Goal: Task Accomplishment & Management: Manage account settings

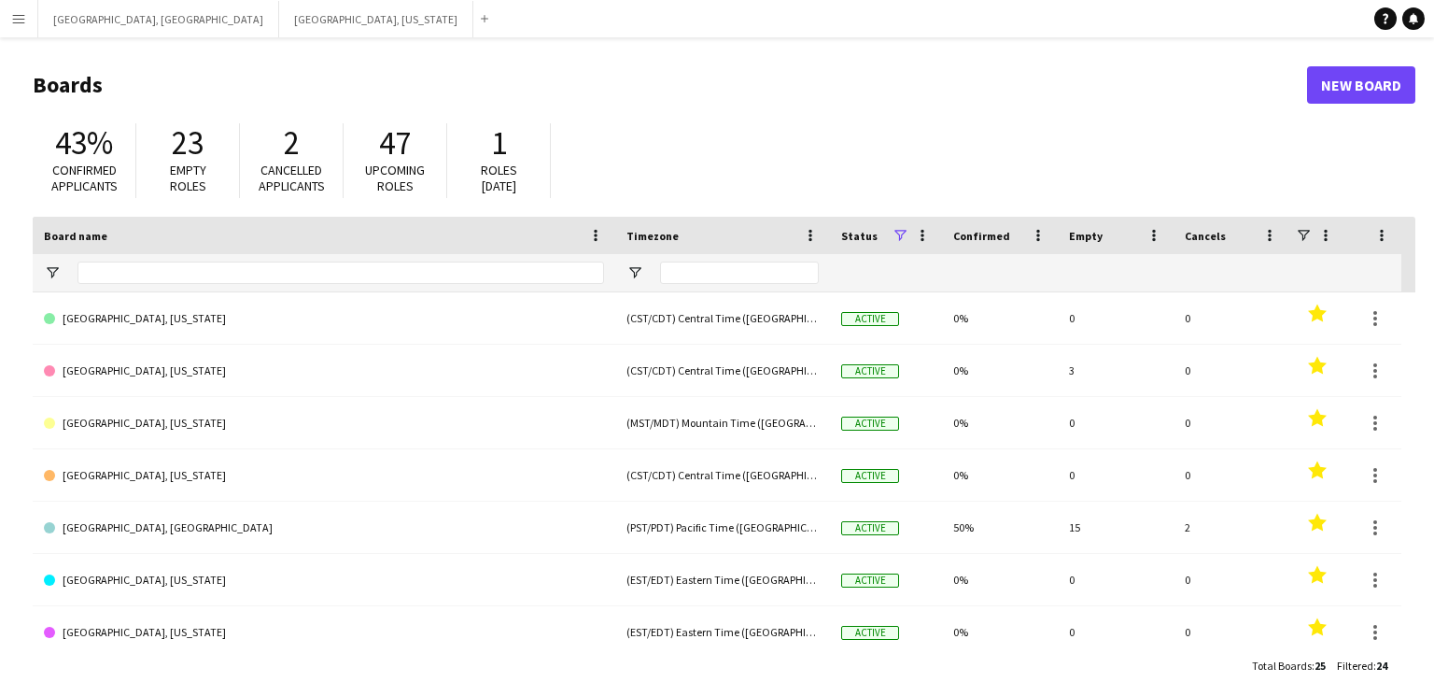
click at [15, 20] on app-icon "Menu" at bounding box center [18, 18] width 15 height 15
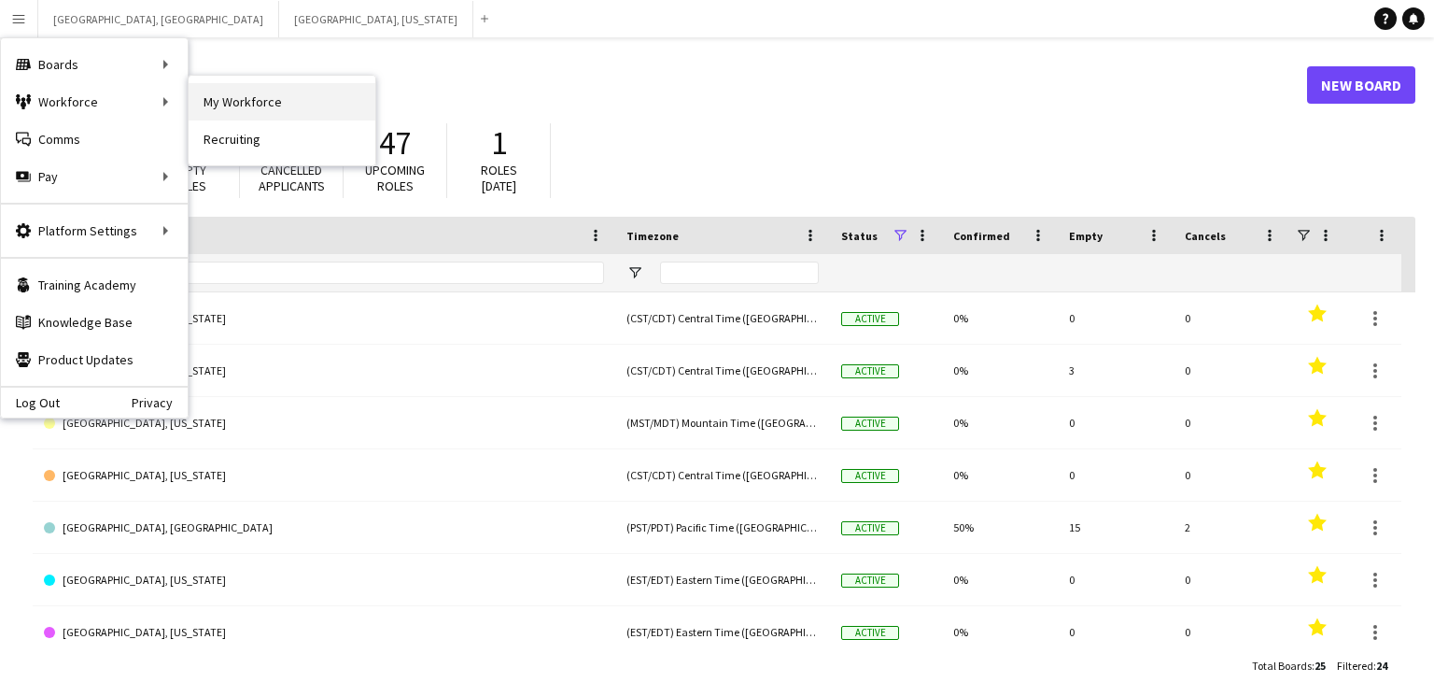
click at [219, 106] on link "My Workforce" at bounding box center [282, 101] width 187 height 37
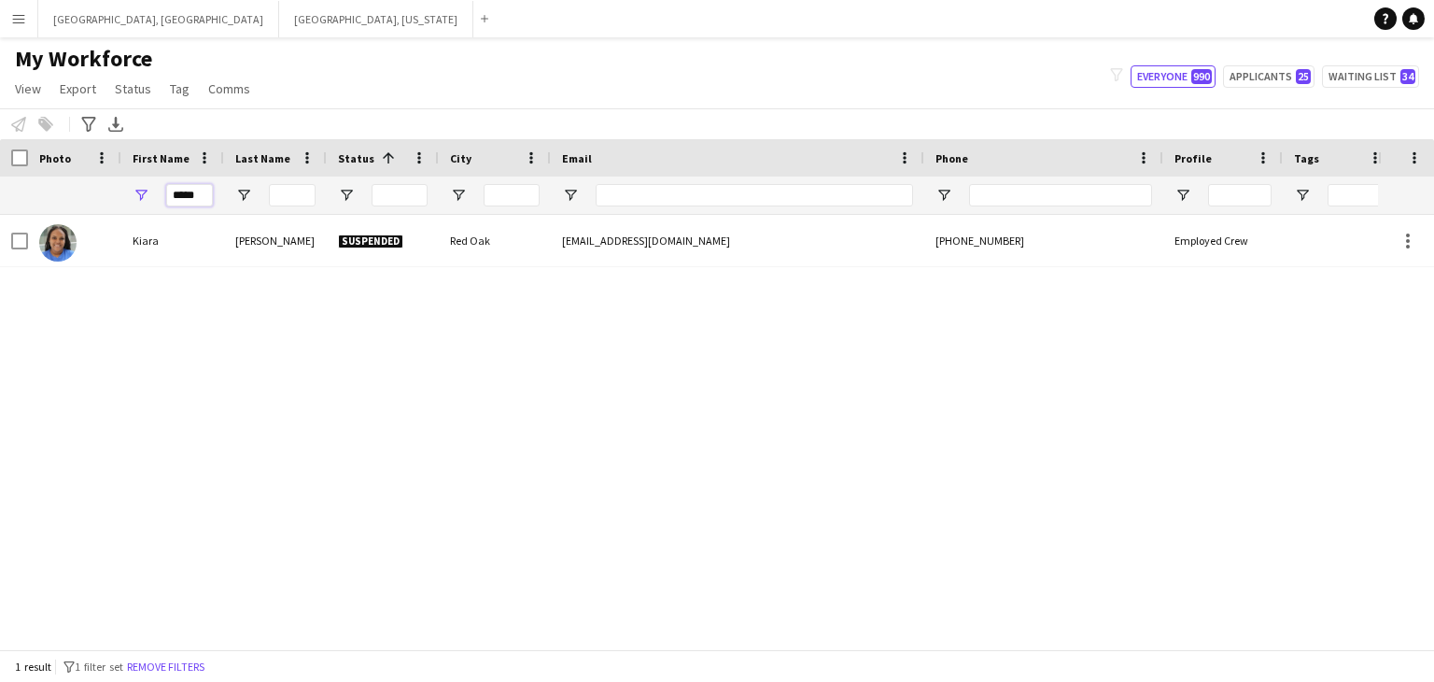
click at [191, 195] on input "*****" at bounding box center [189, 195] width 47 height 22
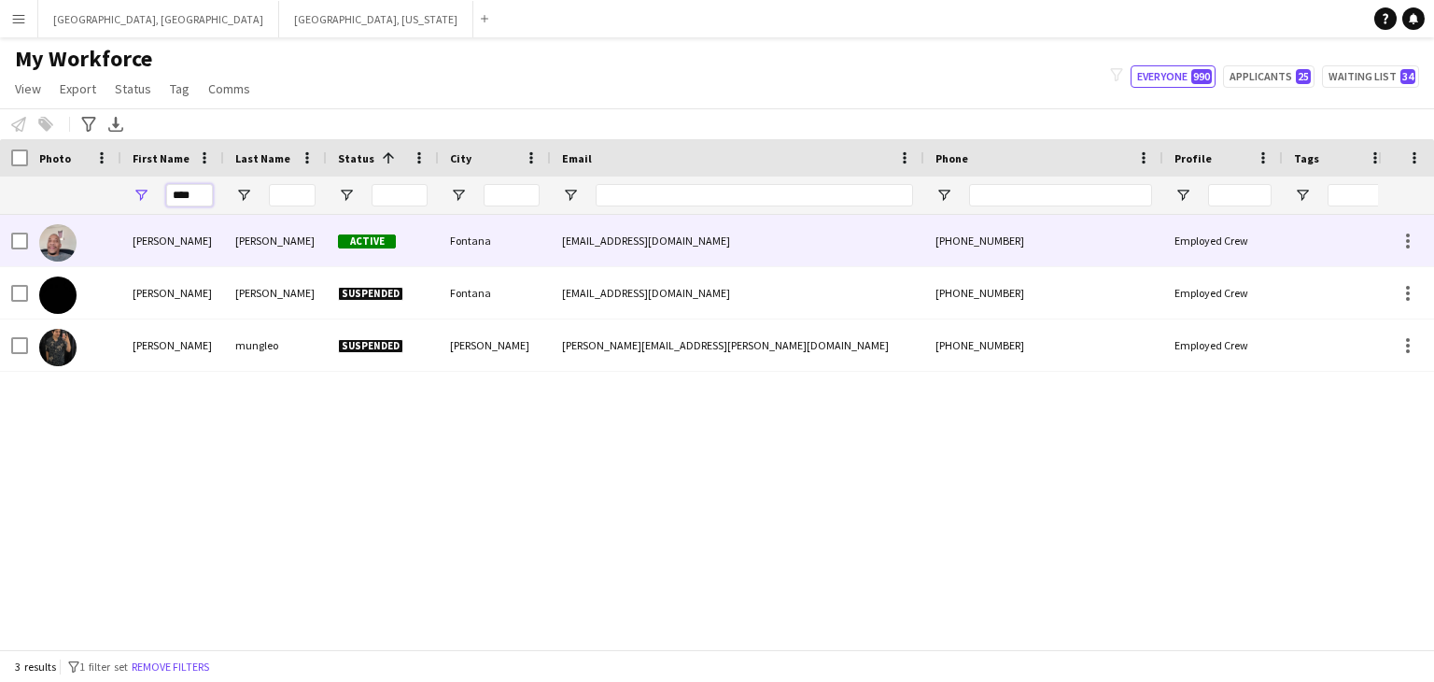
type input "****"
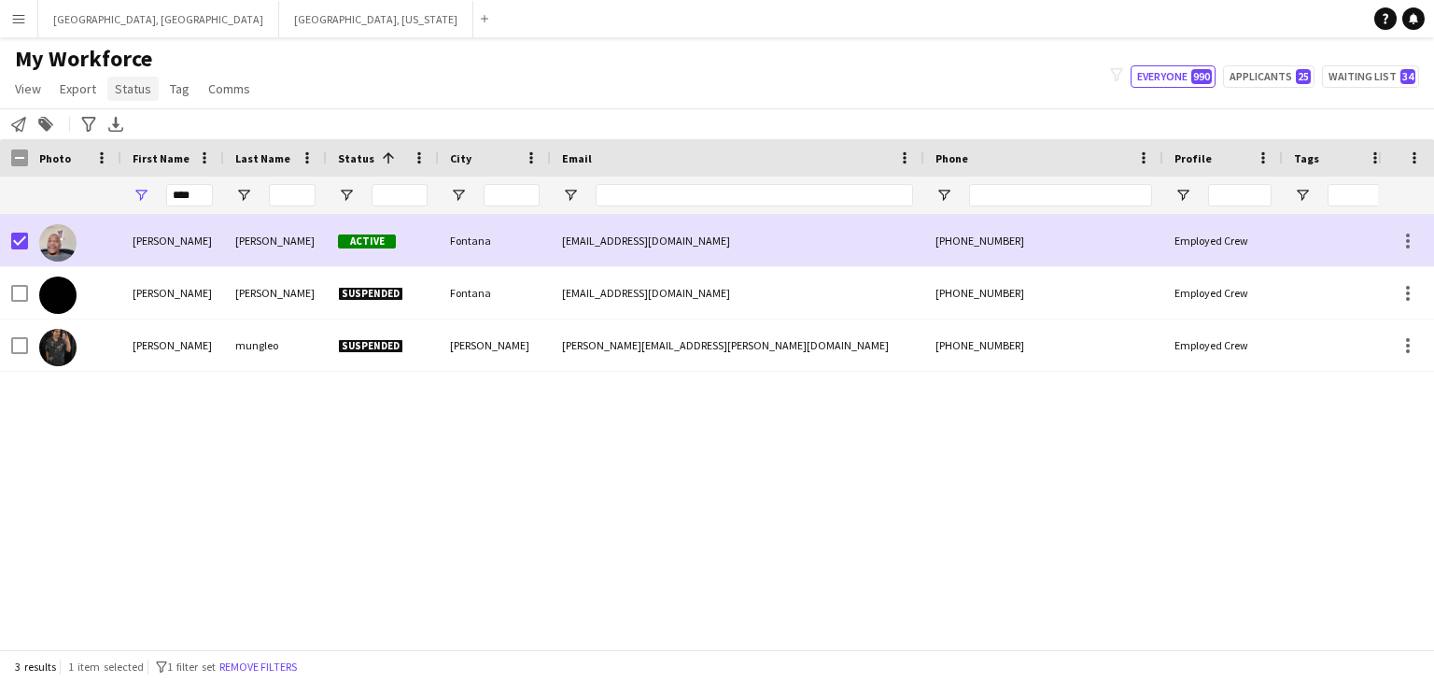
click at [123, 81] on span "Status" at bounding box center [133, 88] width 36 height 17
click at [159, 132] on link "Edit" at bounding box center [172, 128] width 131 height 39
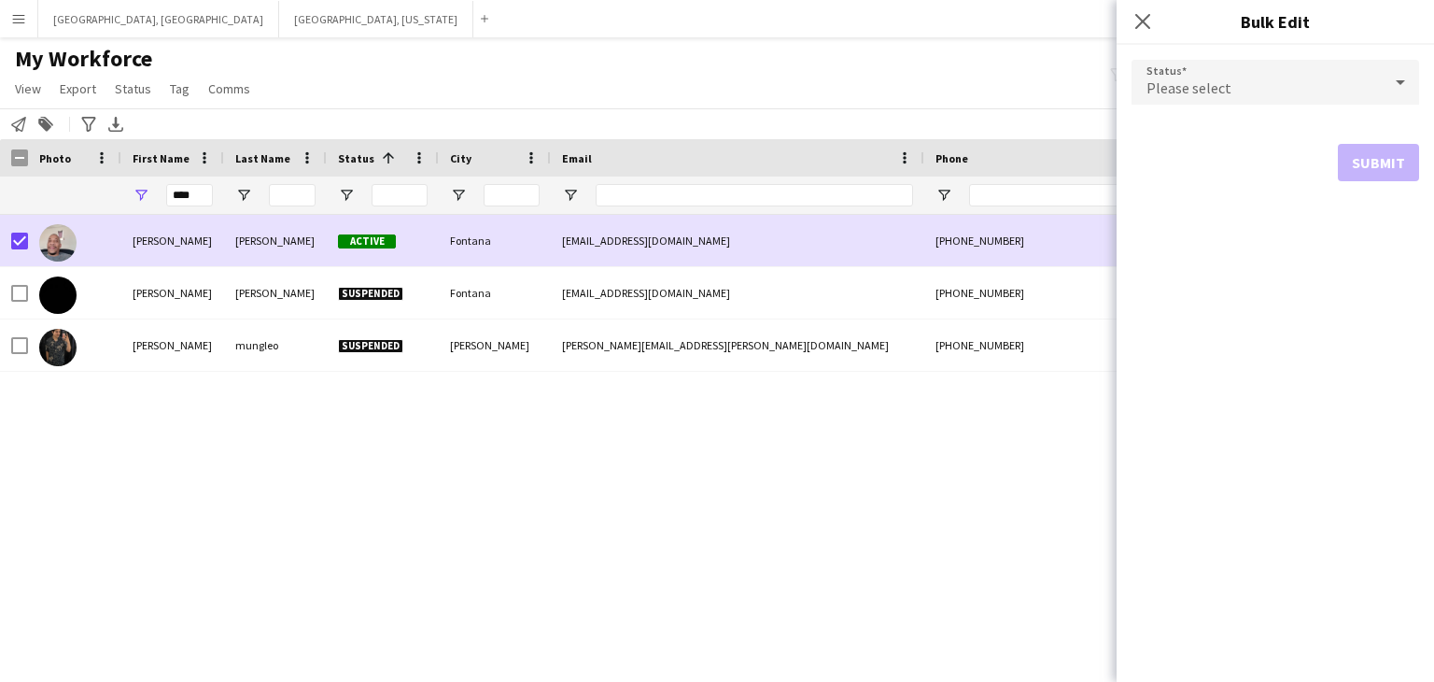
click at [1392, 71] on icon at bounding box center [1401, 82] width 22 height 37
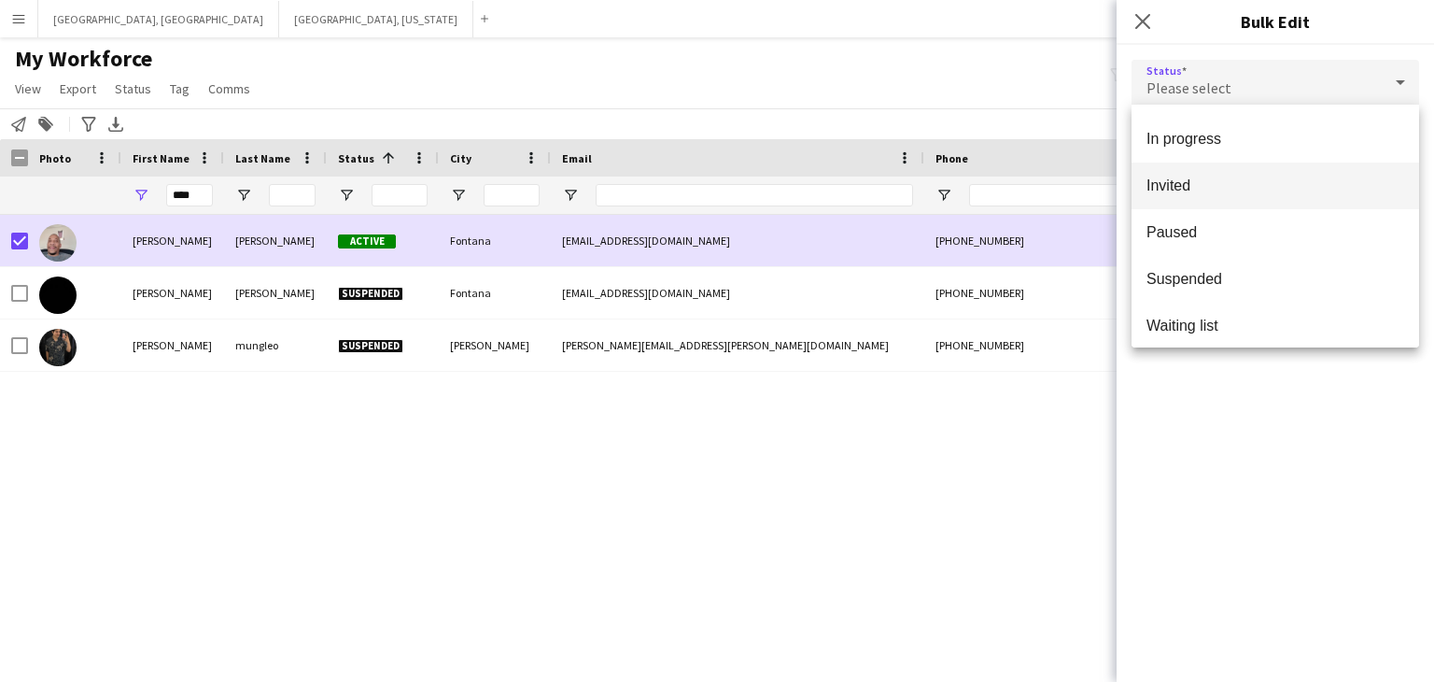
scroll to position [192, 0]
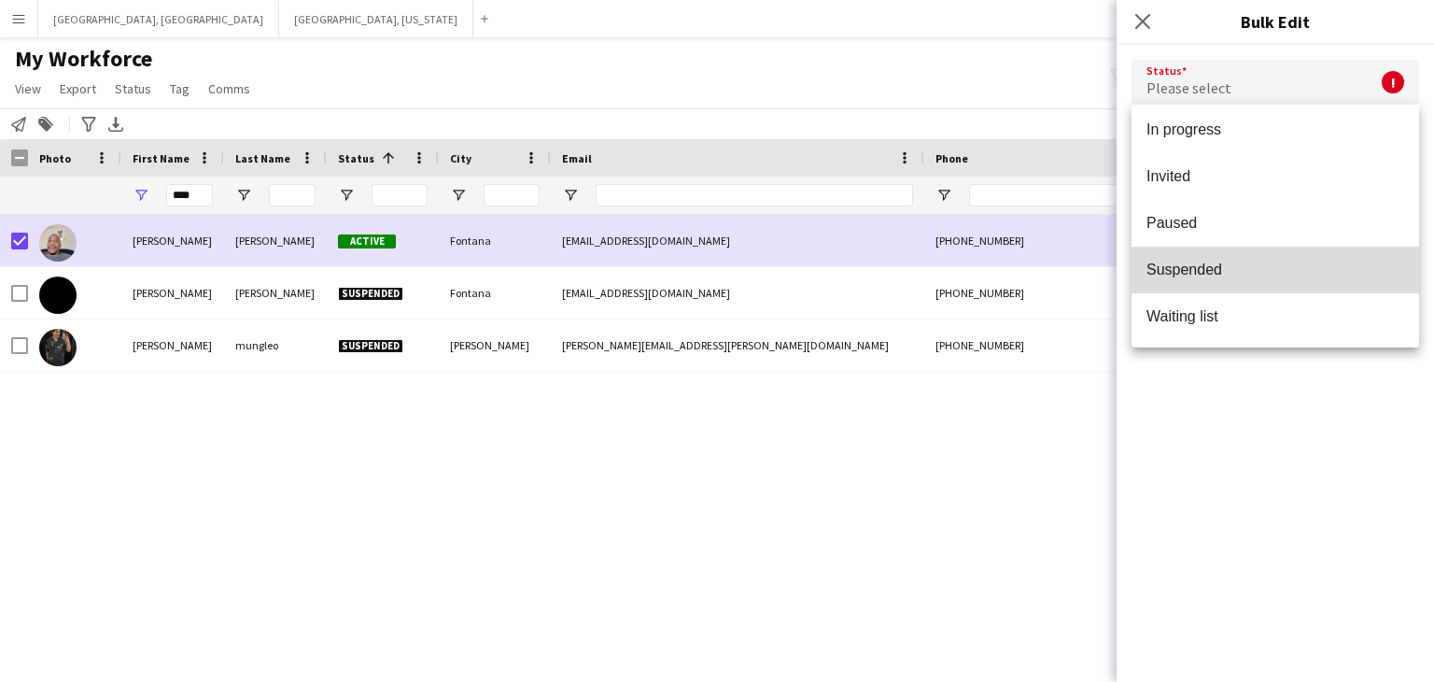
click at [1265, 271] on span "Suspended" at bounding box center [1276, 270] width 258 height 18
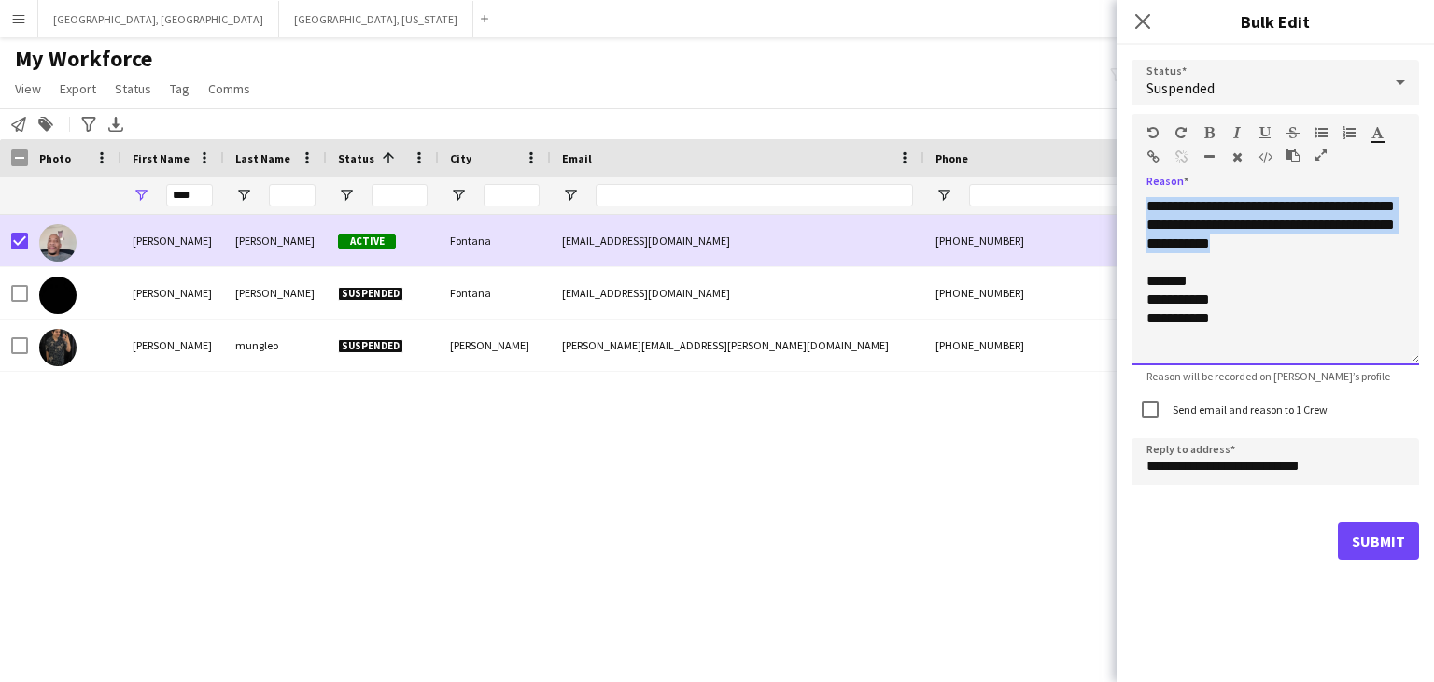
drag, startPoint x: 1290, startPoint y: 247, endPoint x: 1120, endPoint y: 197, distance: 177.3
click at [1120, 197] on div "**********" at bounding box center [1276, 310] width 318 height 530
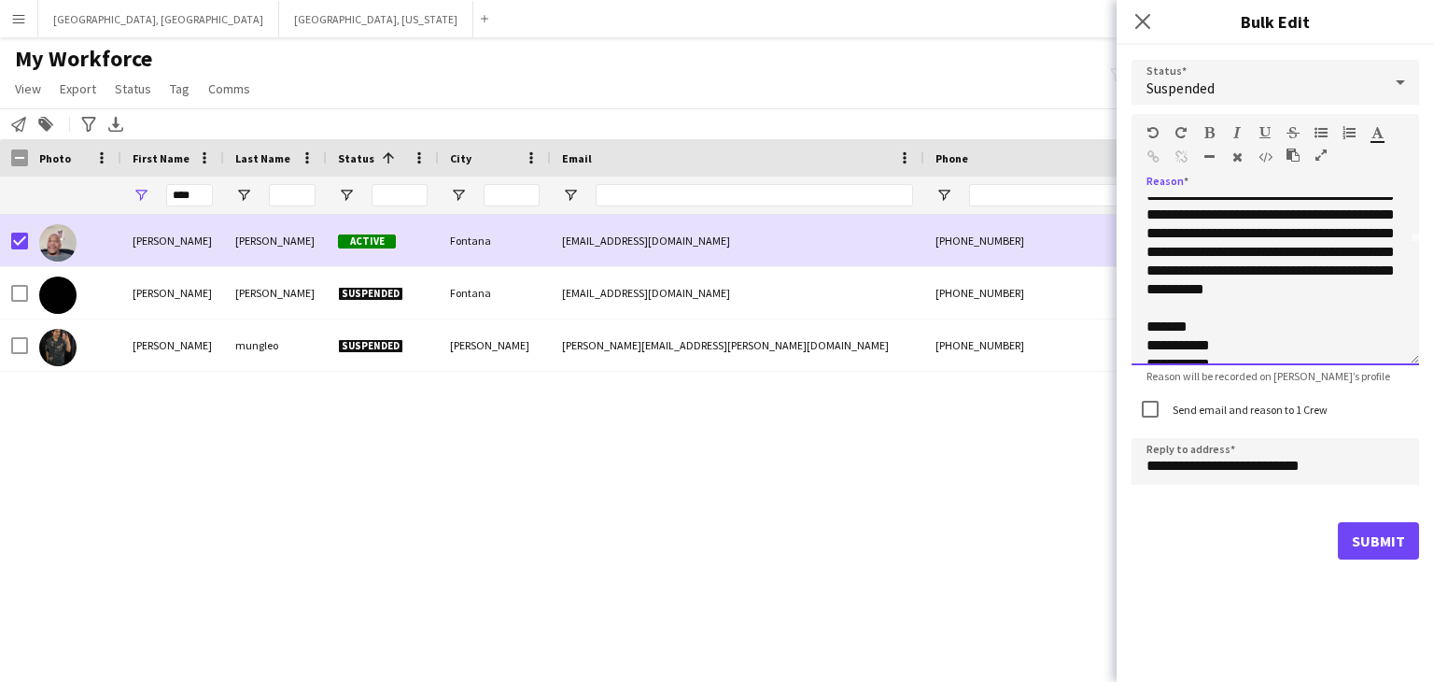
scroll to position [163, 0]
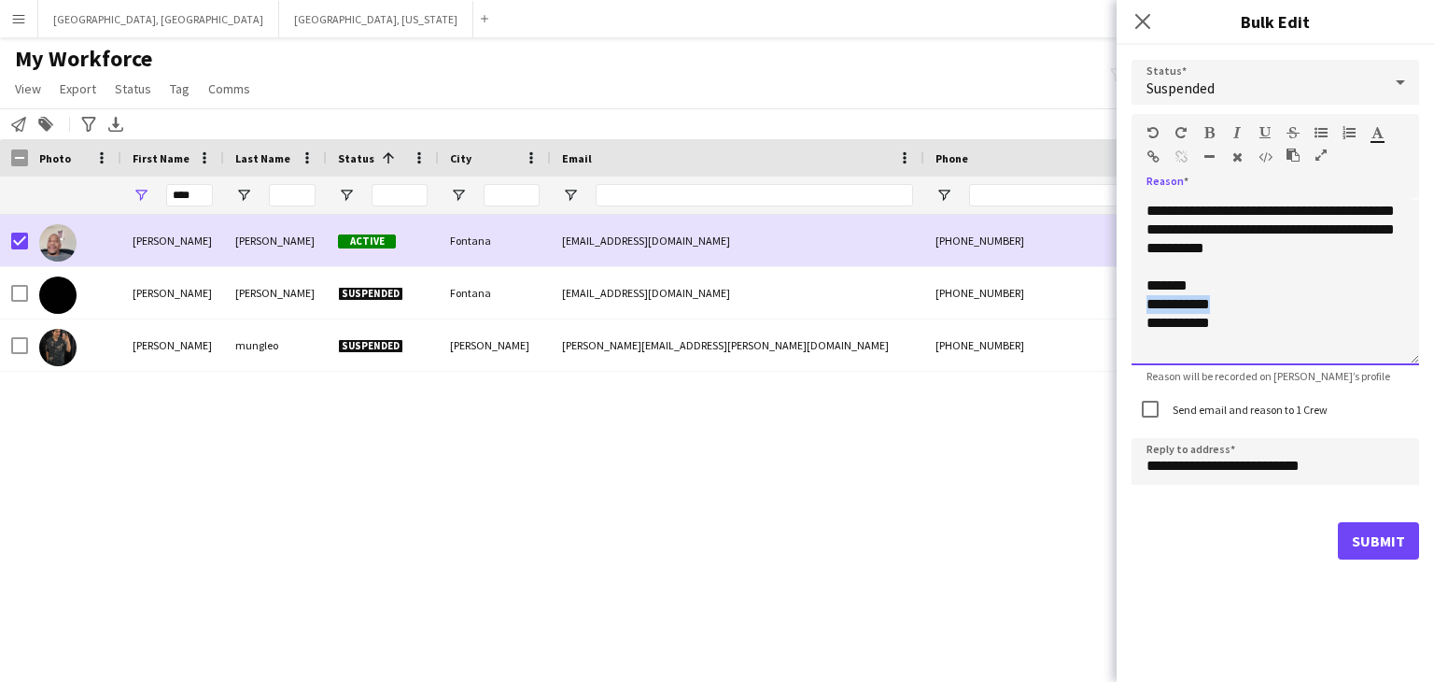
drag, startPoint x: 1209, startPoint y: 320, endPoint x: 1142, endPoint y: 331, distance: 68.0
click at [1143, 331] on div "**********" at bounding box center [1276, 281] width 288 height 168
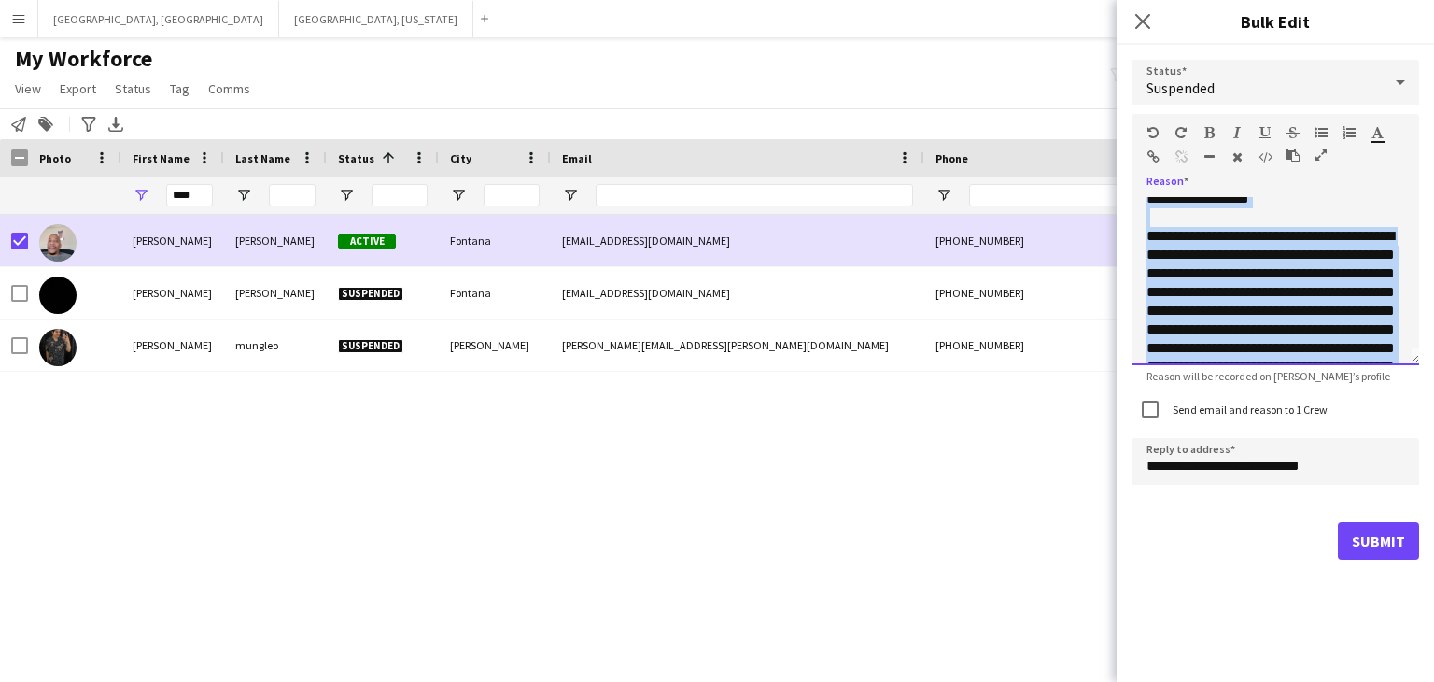
scroll to position [0, 0]
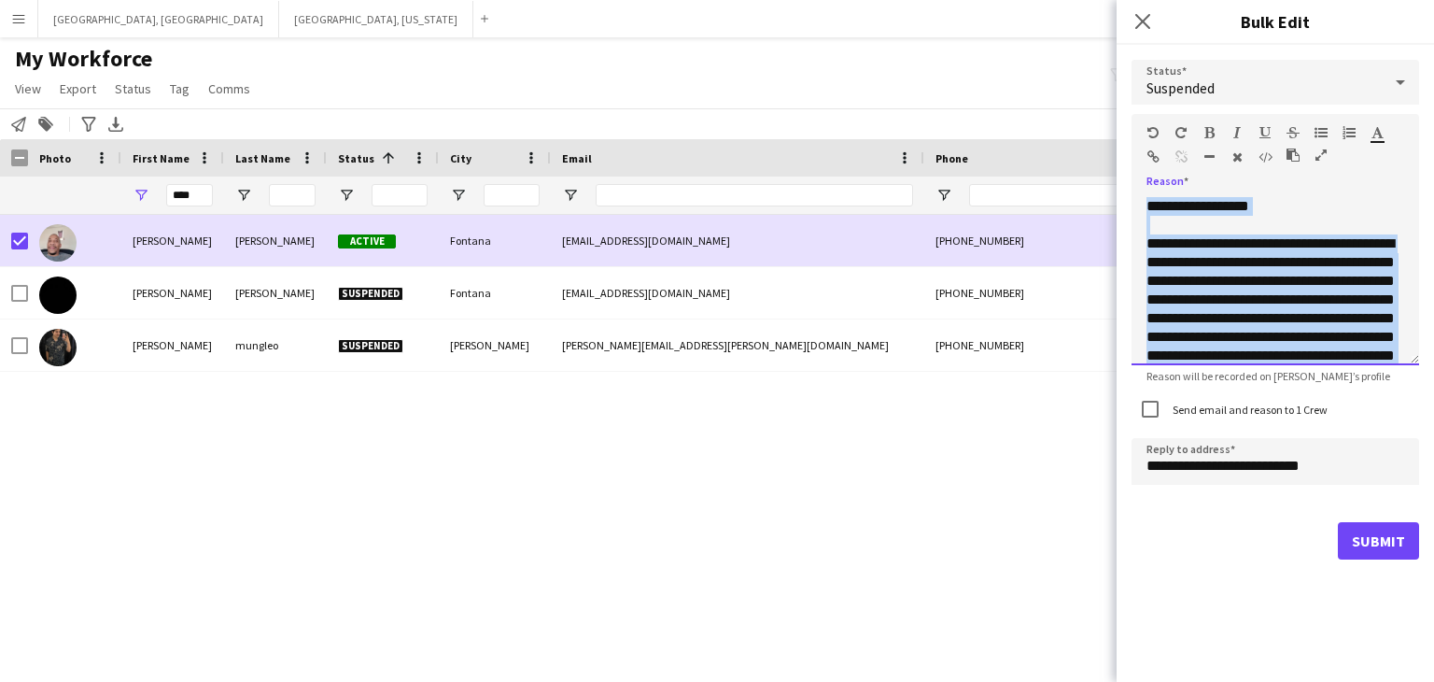
drag, startPoint x: 1256, startPoint y: 346, endPoint x: 1040, endPoint y: 135, distance: 301.2
click at [1040, 135] on body "Menu Boards Boards Boards All jobs Status Workforce Workforce My Workforce Recr…" at bounding box center [717, 341] width 1434 height 682
copy div "**********"
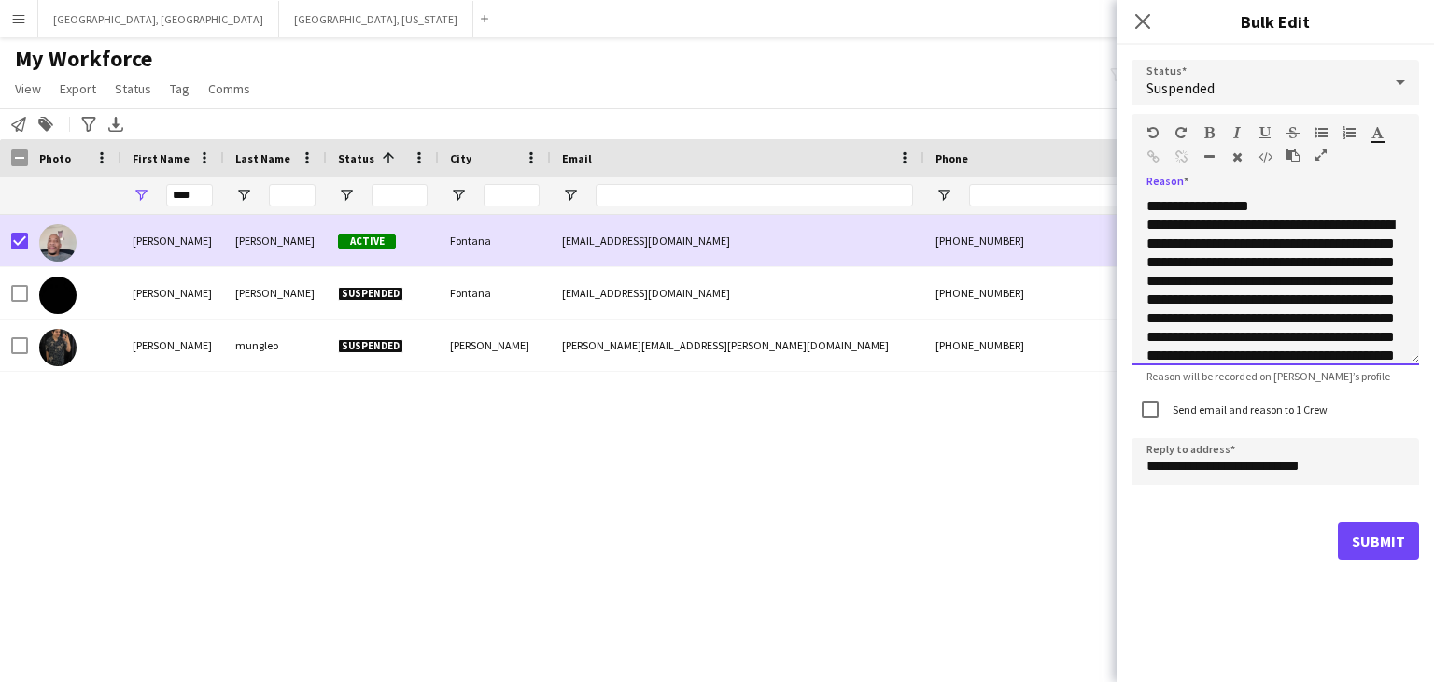
click at [1305, 207] on p "**********" at bounding box center [1276, 206] width 258 height 19
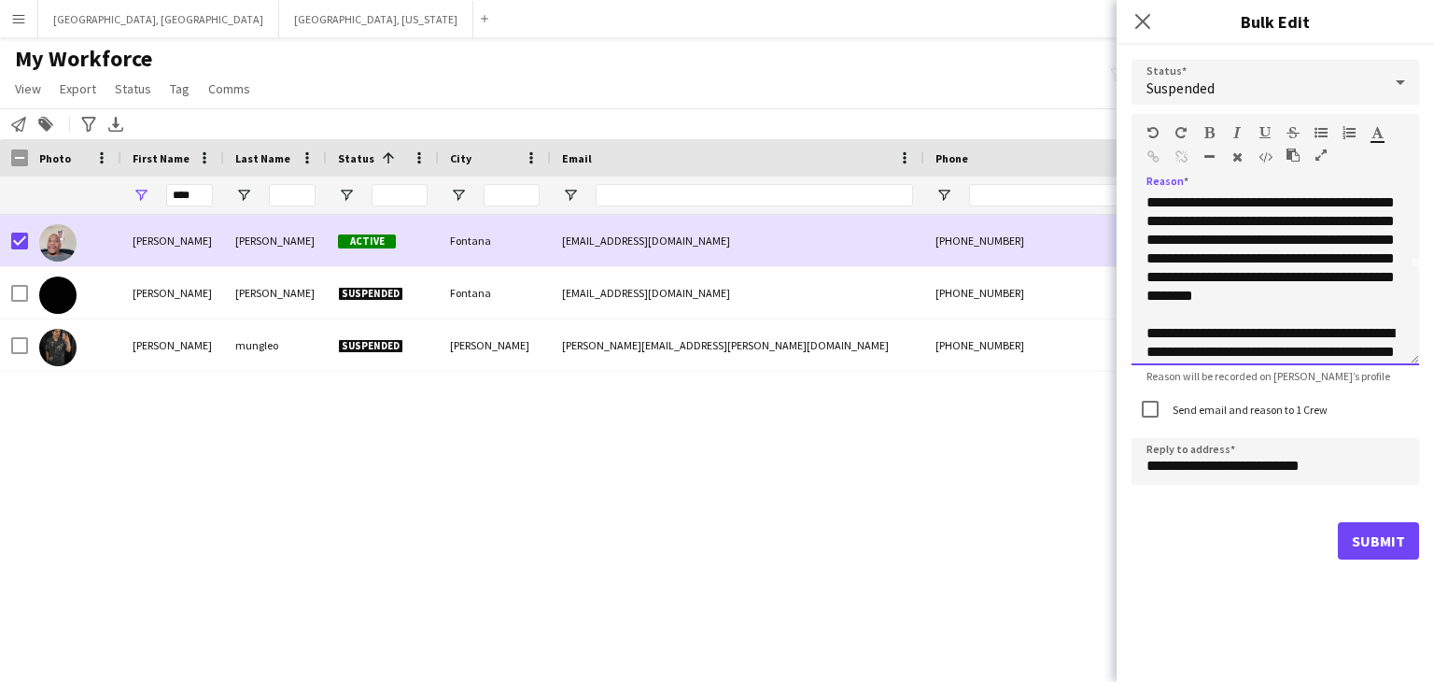
scroll to position [106, 0]
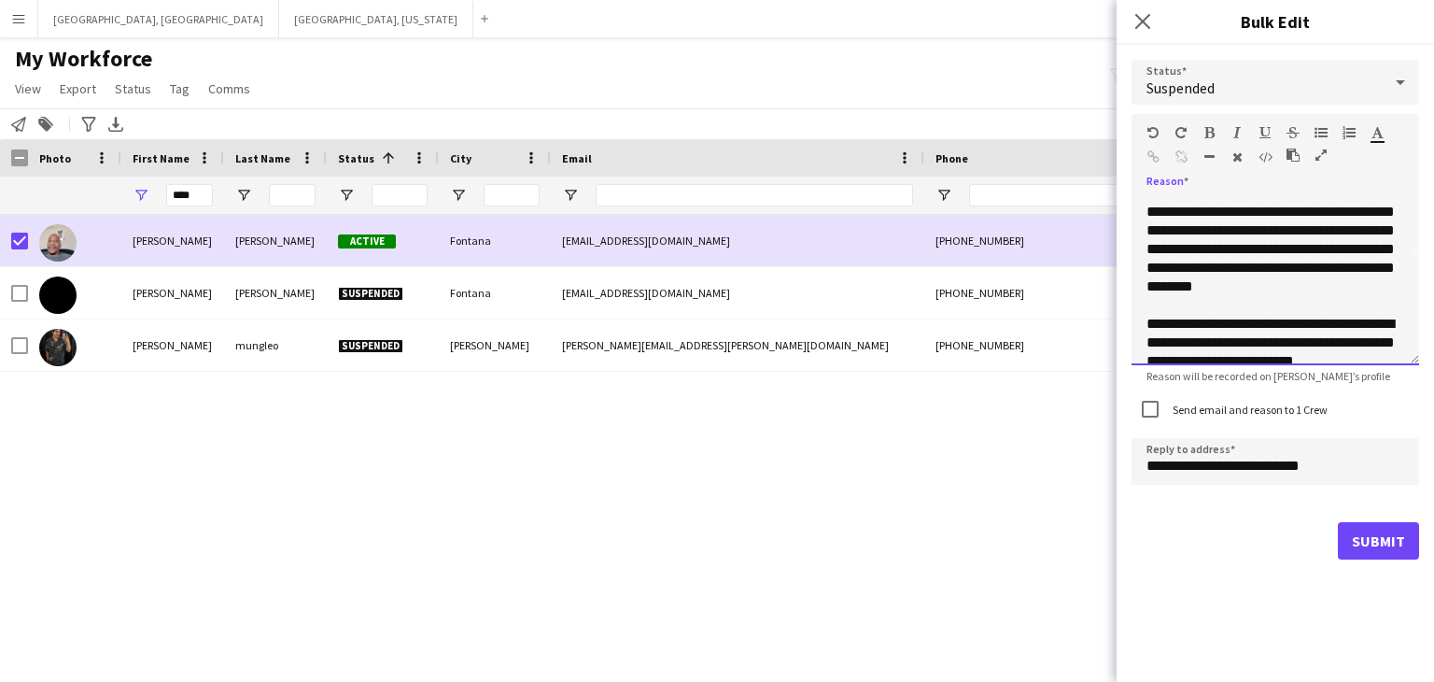
click at [1226, 304] on p "**********" at bounding box center [1276, 221] width 258 height 187
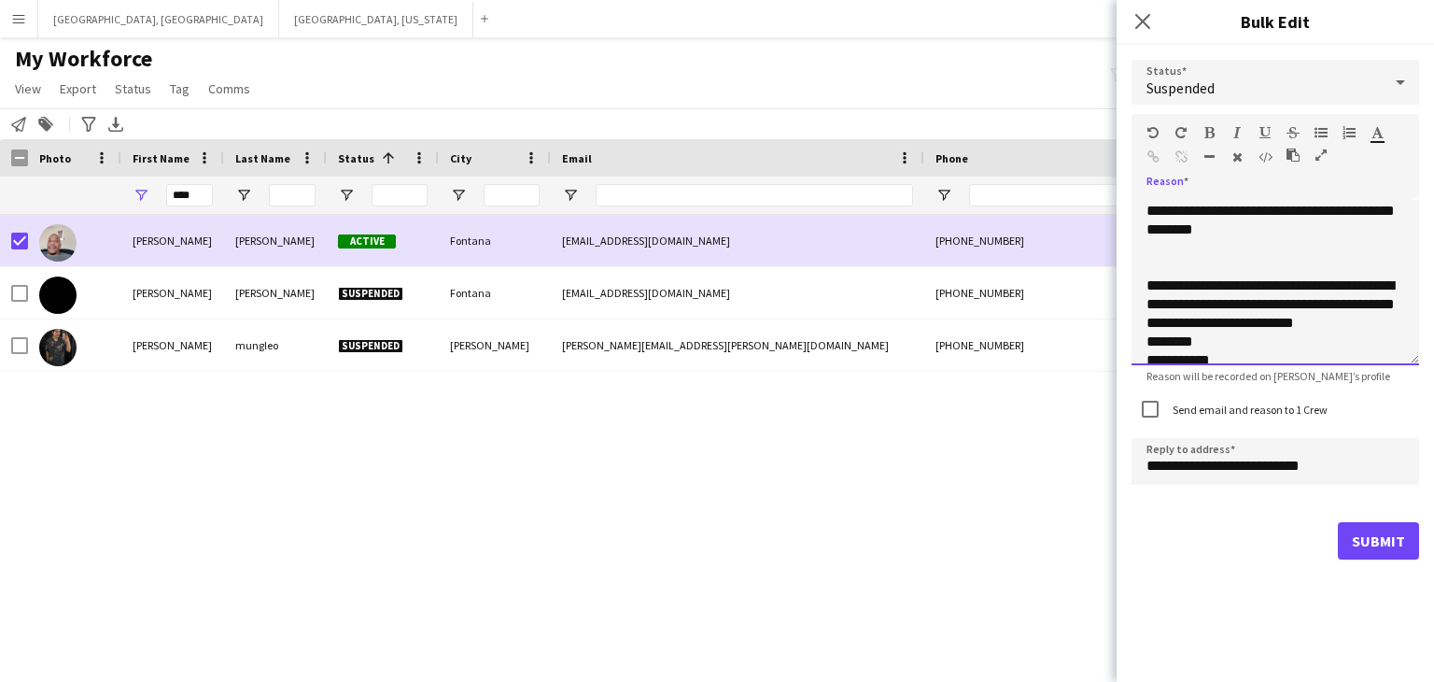
scroll to position [182, 0]
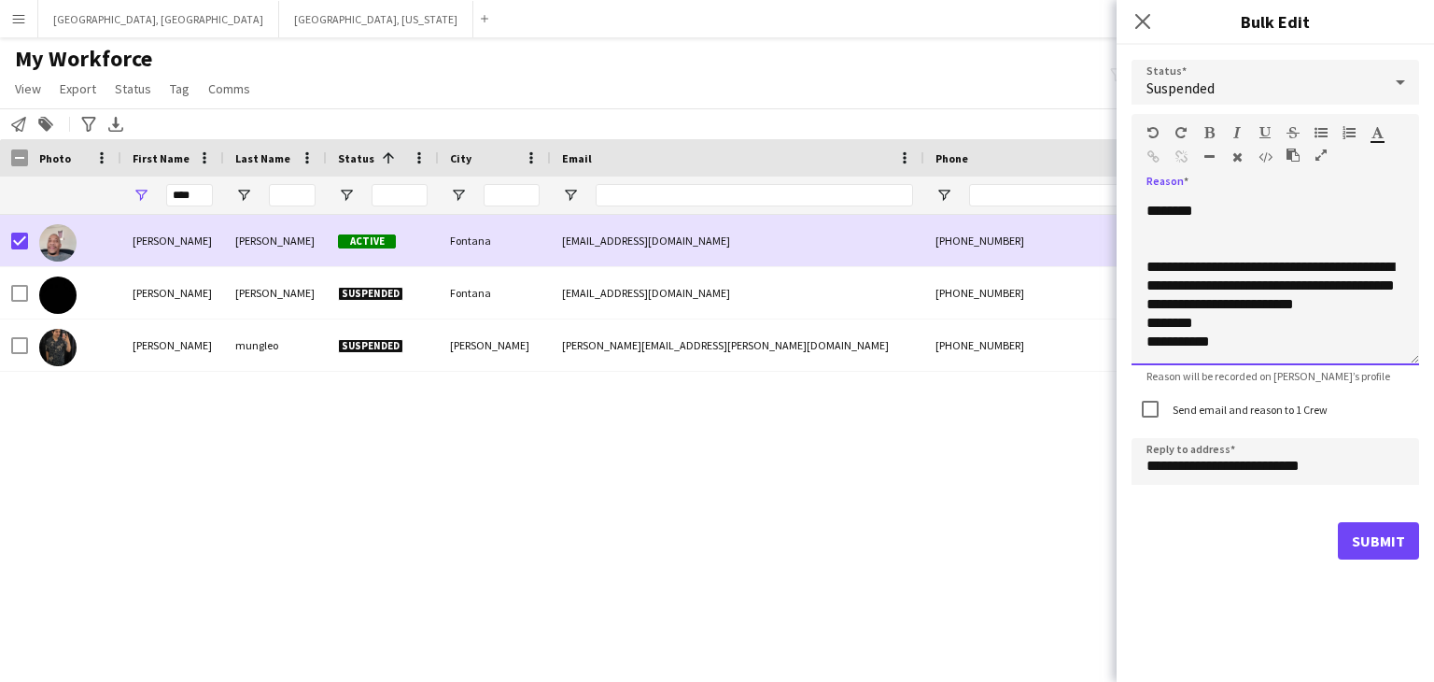
click at [1147, 323] on p "**********" at bounding box center [1276, 332] width 258 height 37
click at [1223, 333] on p "**********" at bounding box center [1276, 350] width 258 height 37
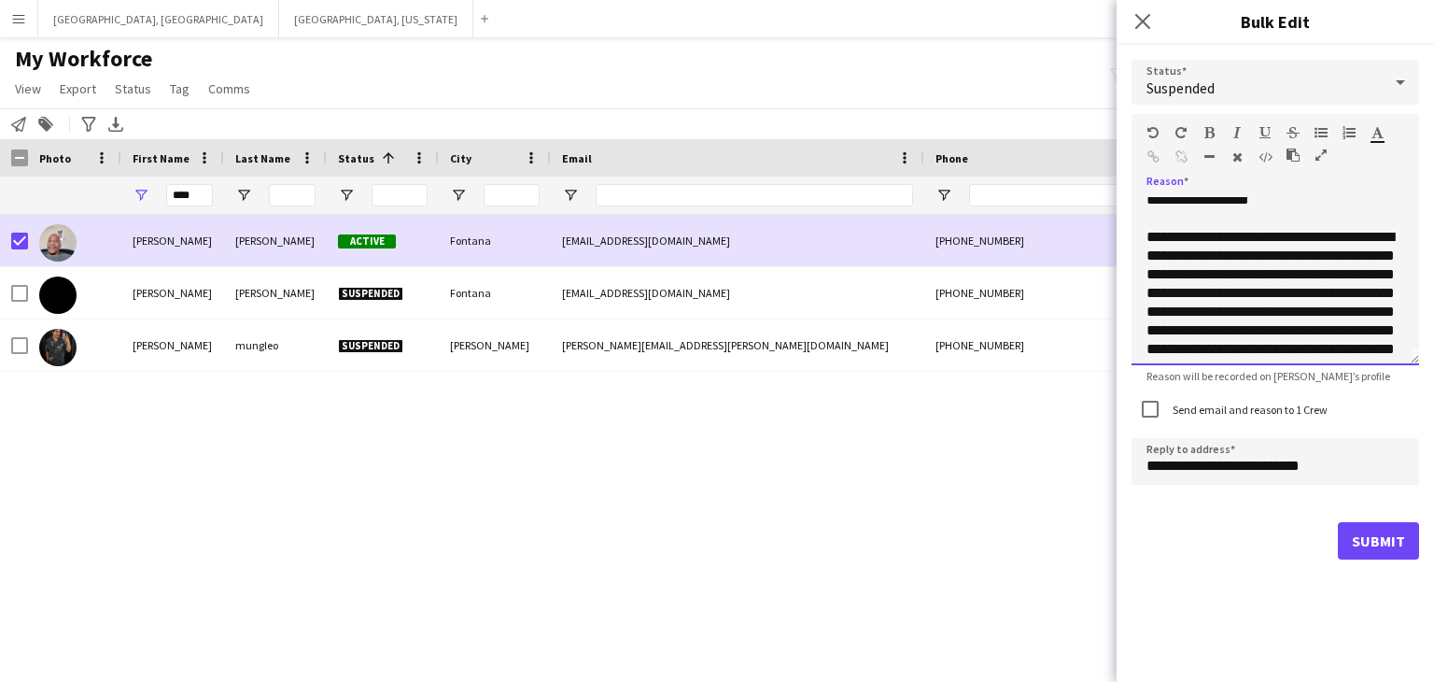
scroll to position [0, 0]
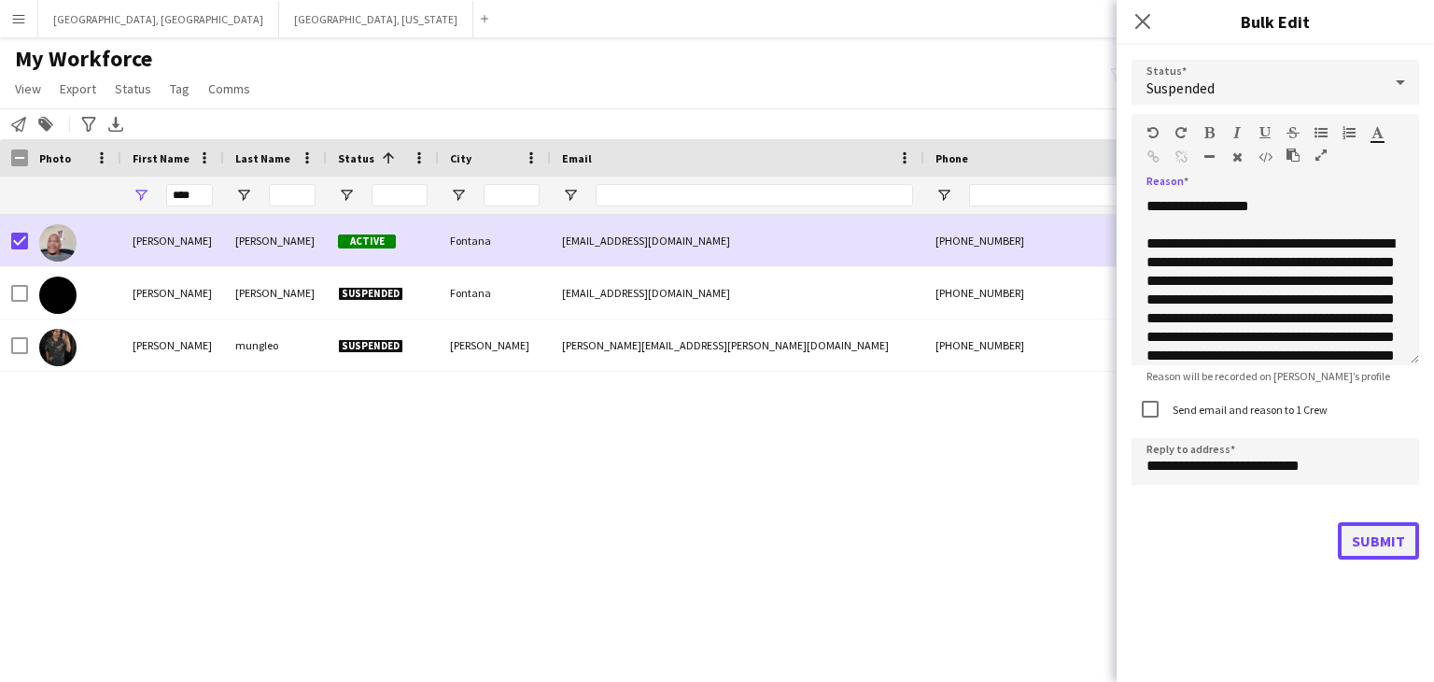
click at [1380, 541] on button "Submit" at bounding box center [1378, 540] width 81 height 37
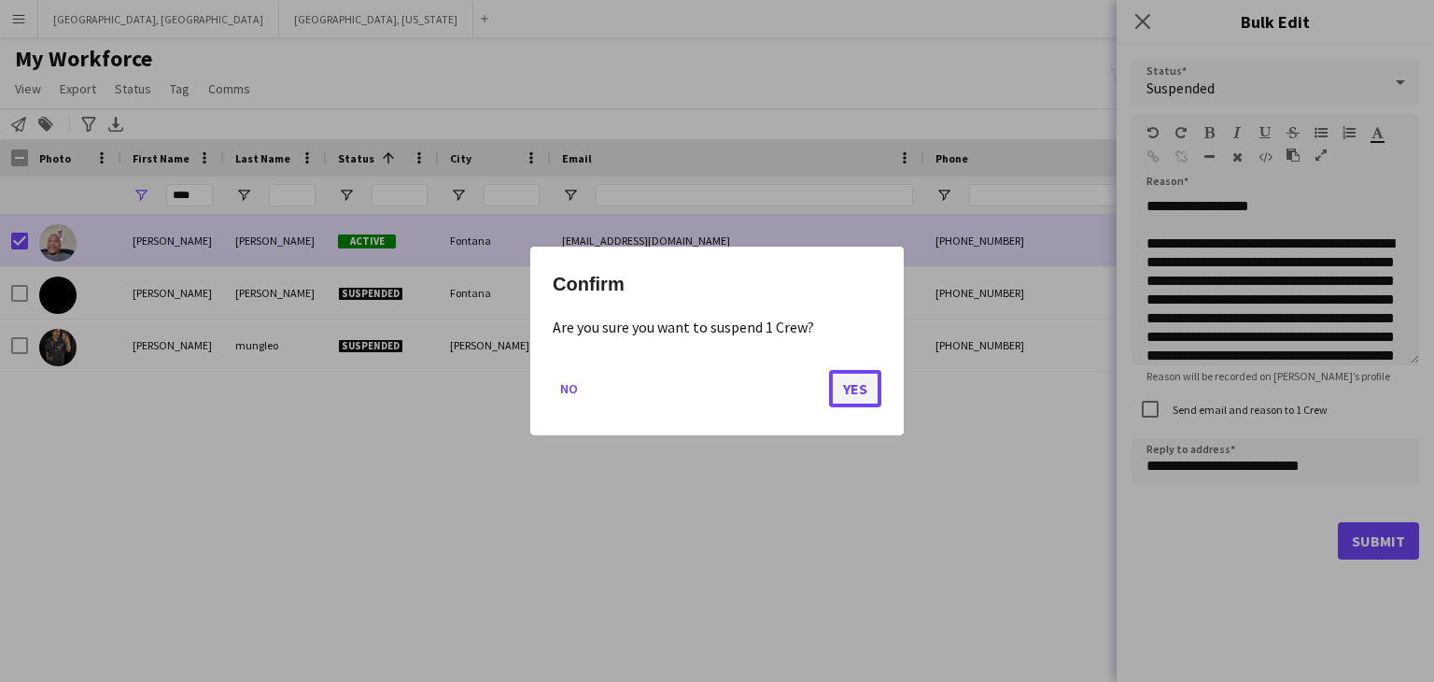
click at [856, 391] on button "Yes" at bounding box center [855, 388] width 52 height 37
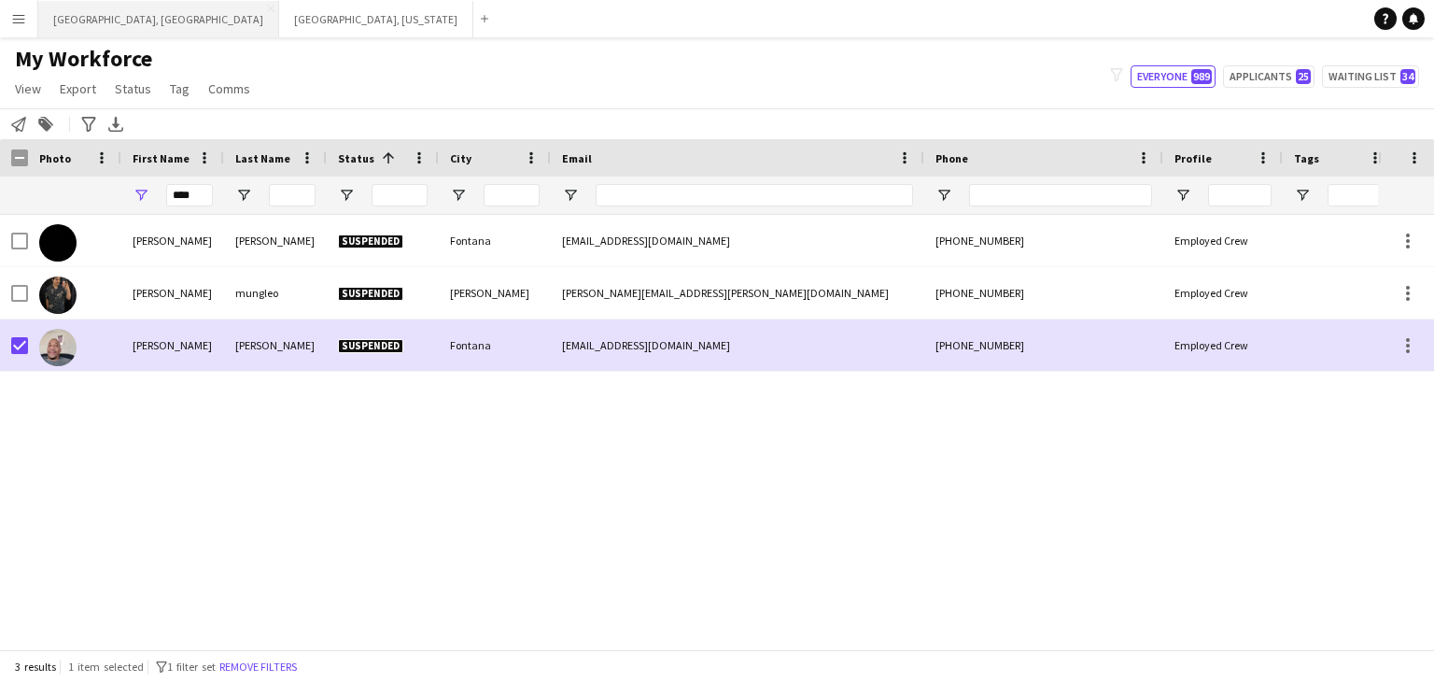
click at [80, 25] on button "[GEOGRAPHIC_DATA], [GEOGRAPHIC_DATA] Close" at bounding box center [158, 19] width 241 height 36
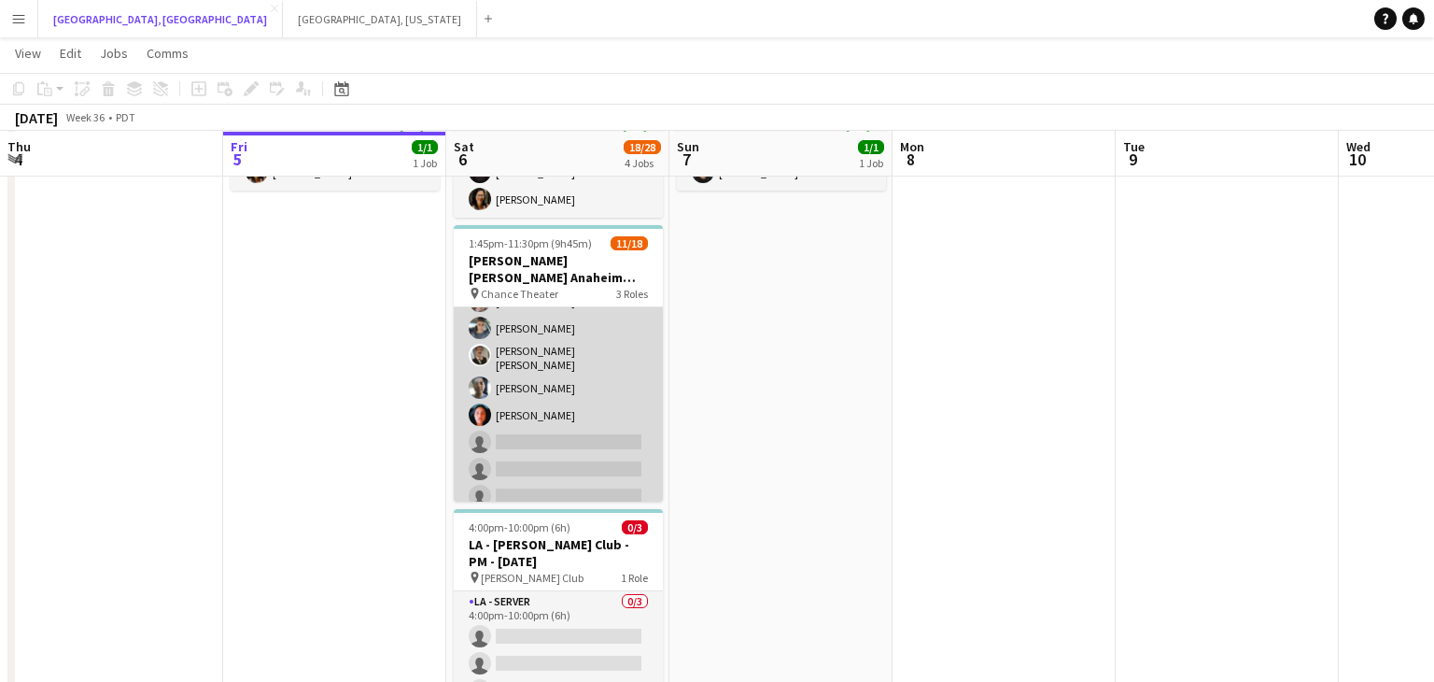
scroll to position [385, 0]
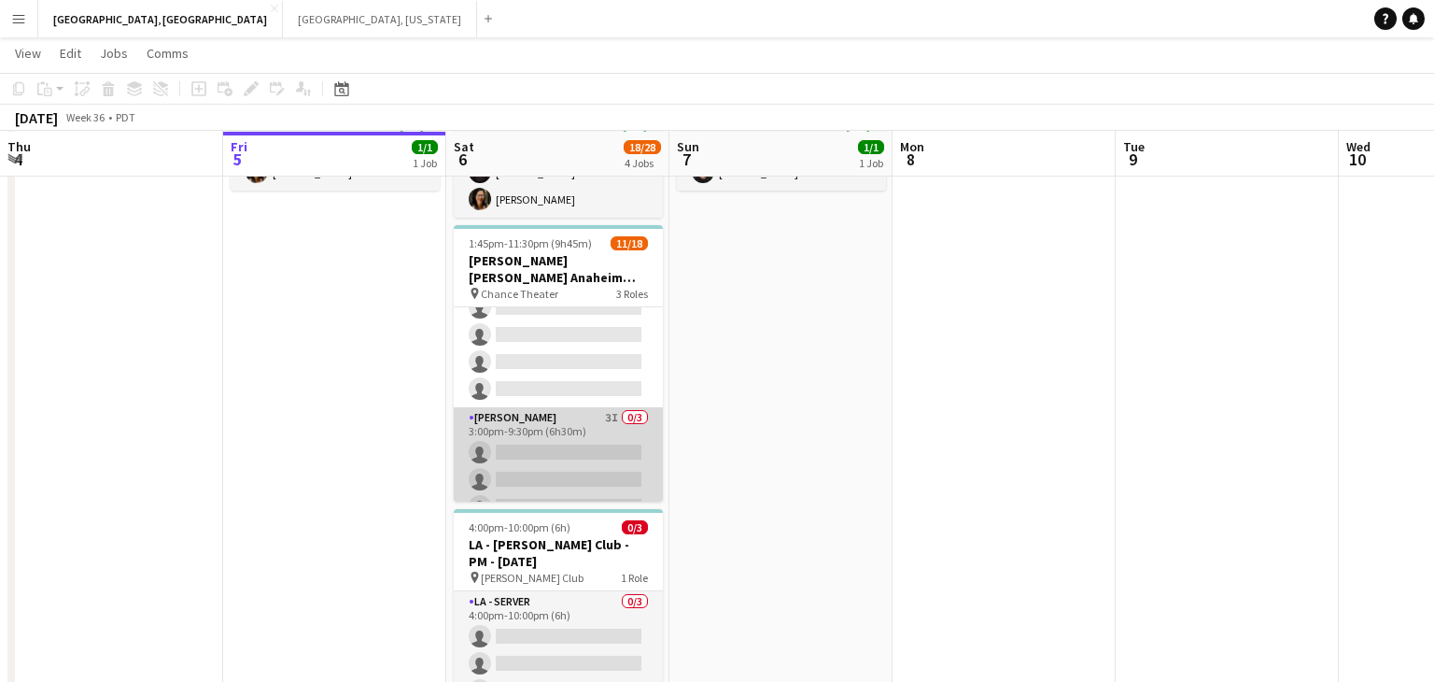
click at [568, 430] on app-card-role "[PERSON_NAME] 3I 0/3 3:00pm-9:30pm (6h30m) single-neutral-actions single-neutra…" at bounding box center [558, 466] width 209 height 118
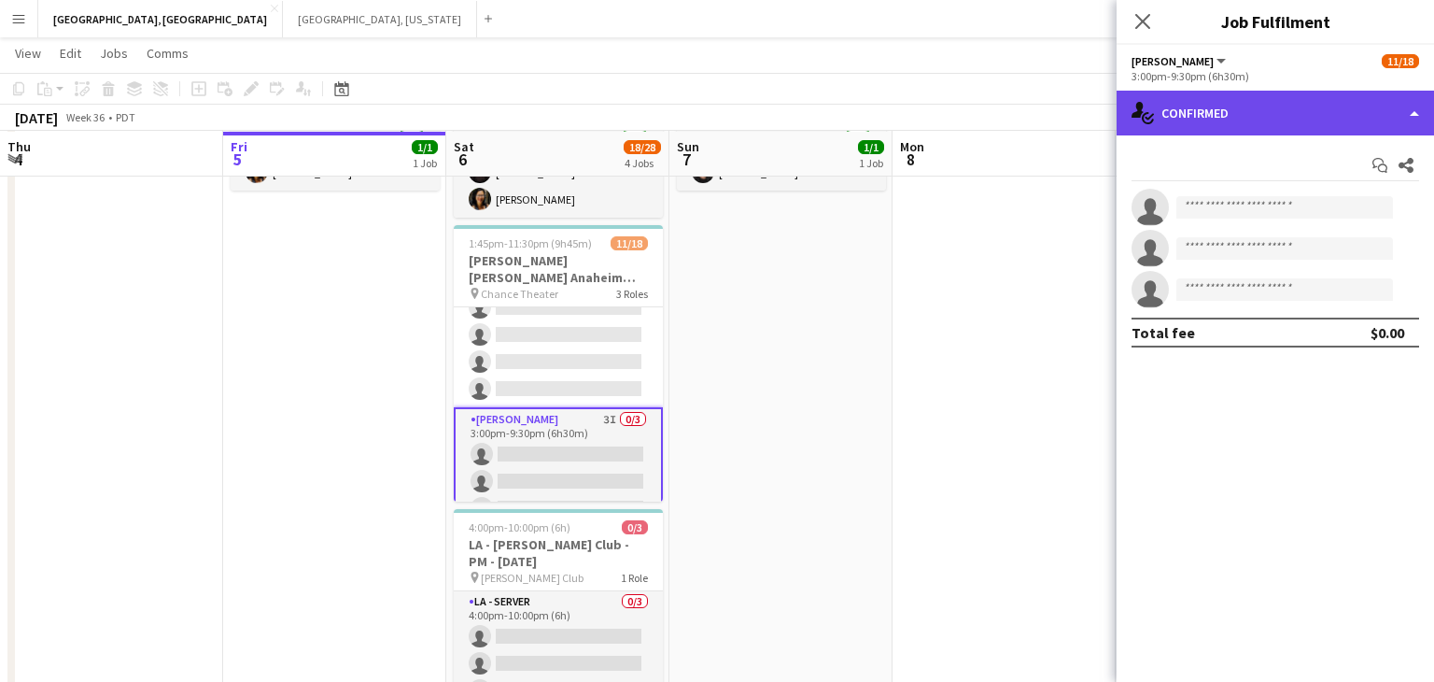
click at [1408, 110] on div "single-neutral-actions-check-2 Confirmed" at bounding box center [1276, 113] width 318 height 45
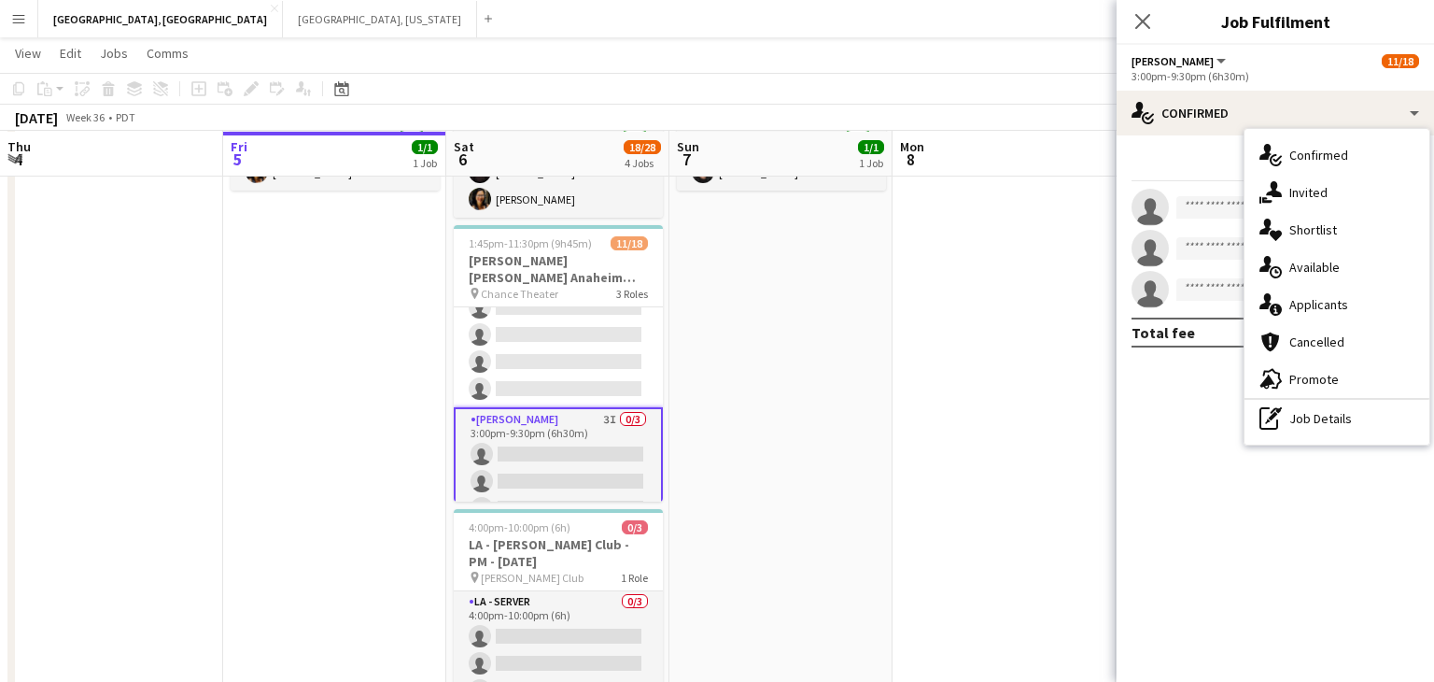
drag, startPoint x: 1330, startPoint y: 299, endPoint x: 1279, endPoint y: 250, distance: 70.0
click at [1330, 299] on span "Applicants" at bounding box center [1319, 304] width 59 height 17
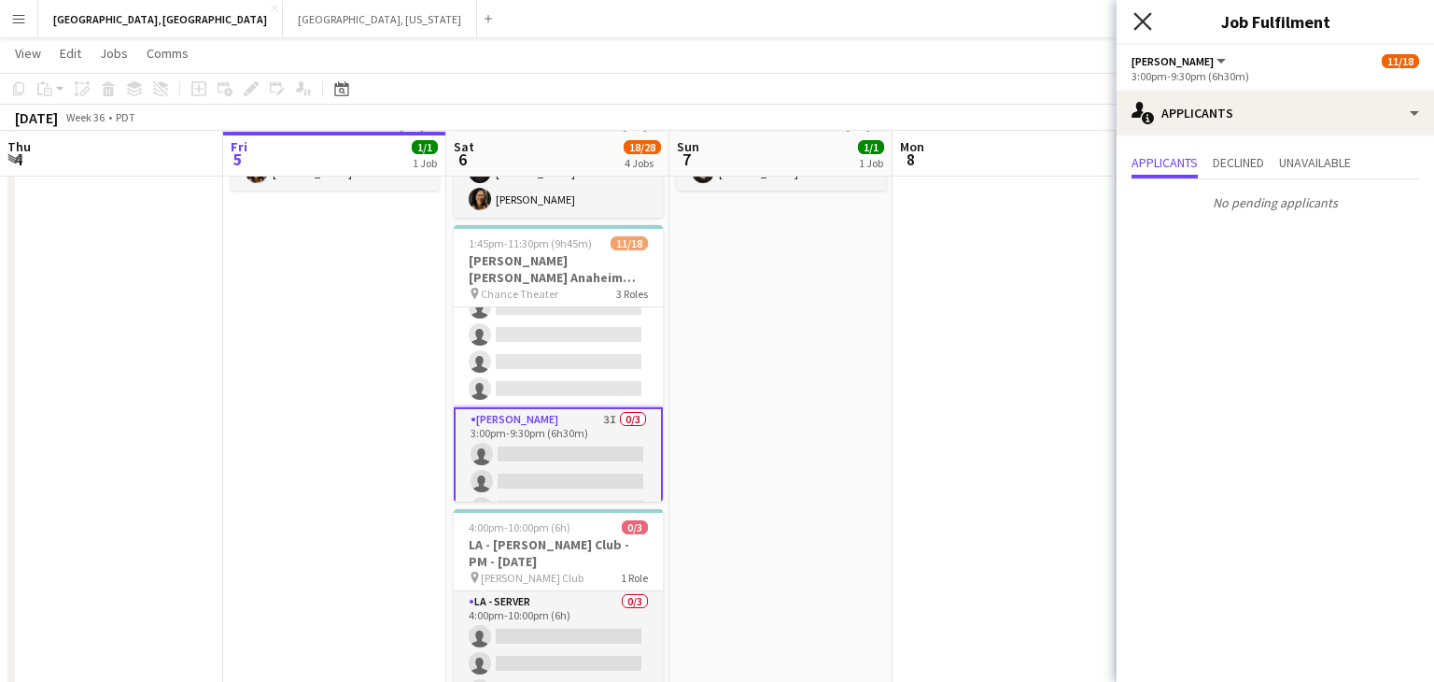
click at [1141, 23] on icon at bounding box center [1143, 21] width 18 height 18
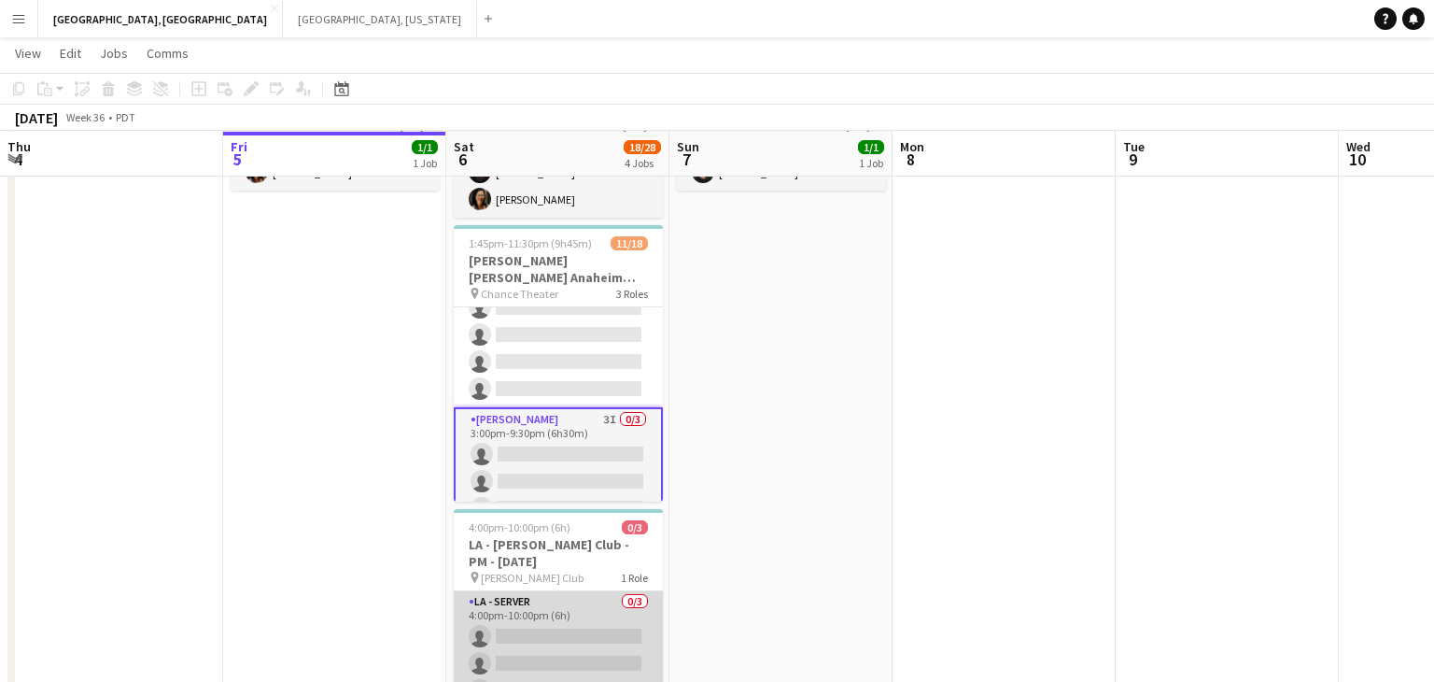
click at [561, 636] on app-card-role "LA - Server 0/3 4:00pm-10:00pm (6h) single-neutral-actions single-neutral-actio…" at bounding box center [558, 650] width 209 height 118
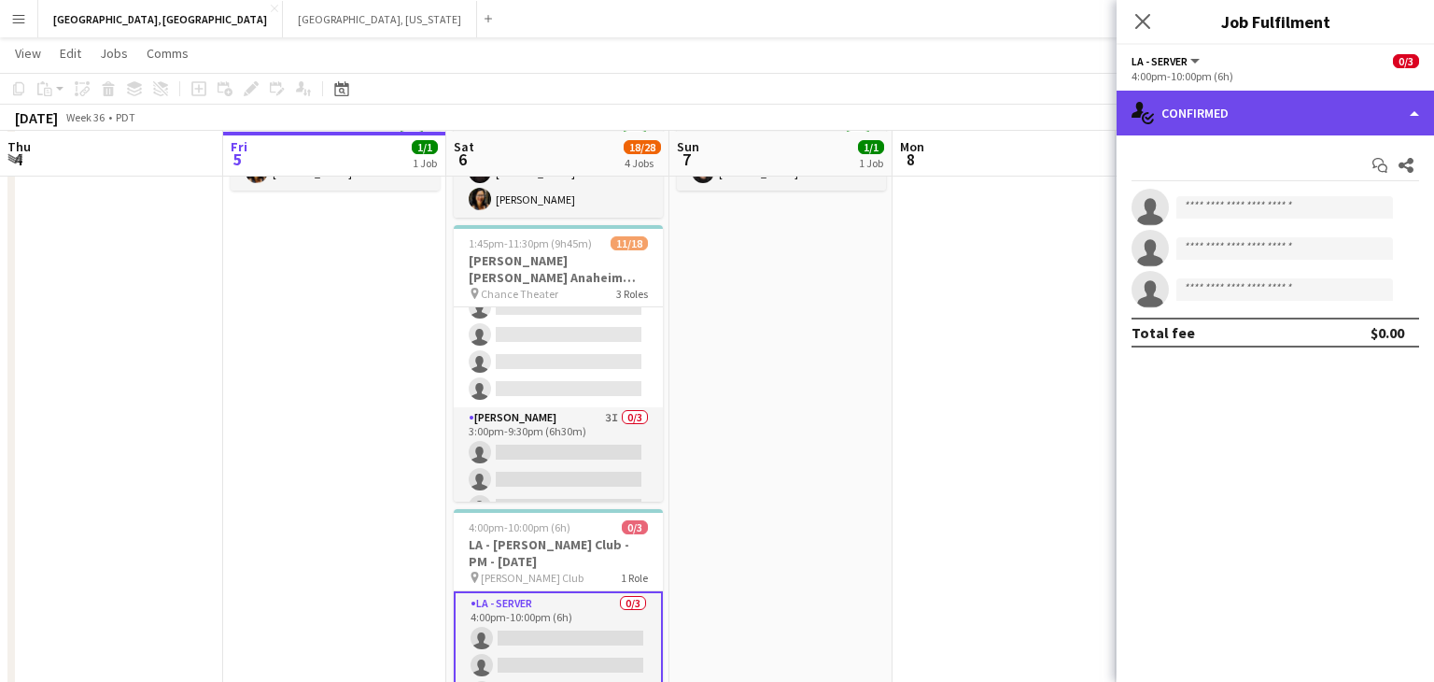
click at [1405, 118] on div "single-neutral-actions-check-2 Confirmed" at bounding box center [1276, 113] width 318 height 45
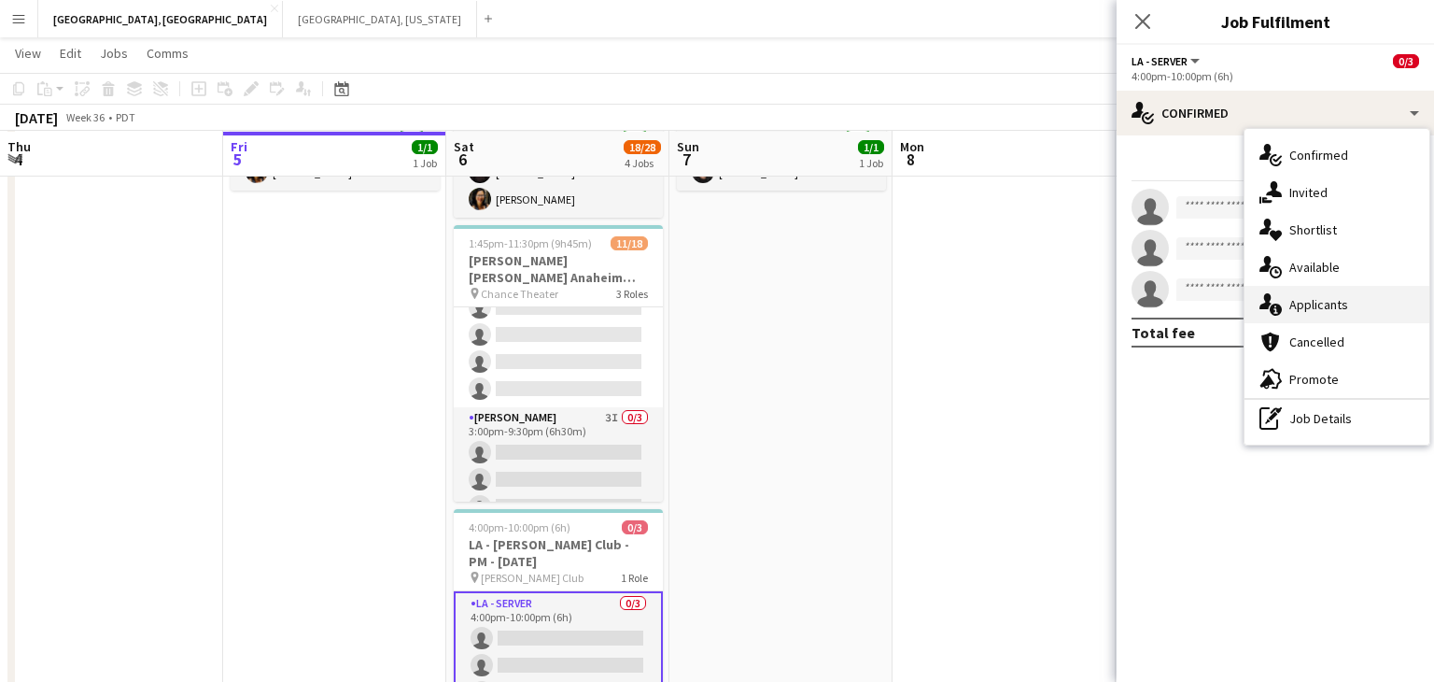
click at [1346, 296] on span "Applicants" at bounding box center [1319, 304] width 59 height 17
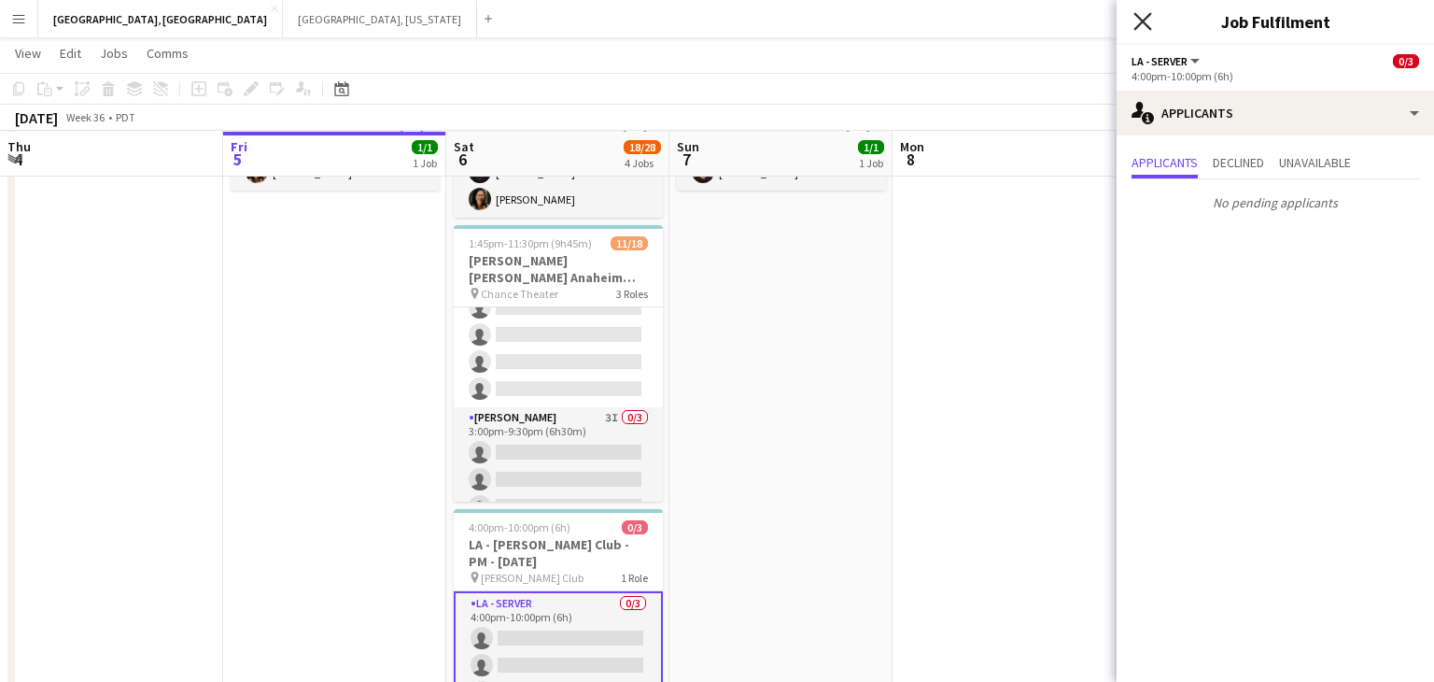
click at [1138, 21] on icon "Close pop-in" at bounding box center [1143, 21] width 18 height 18
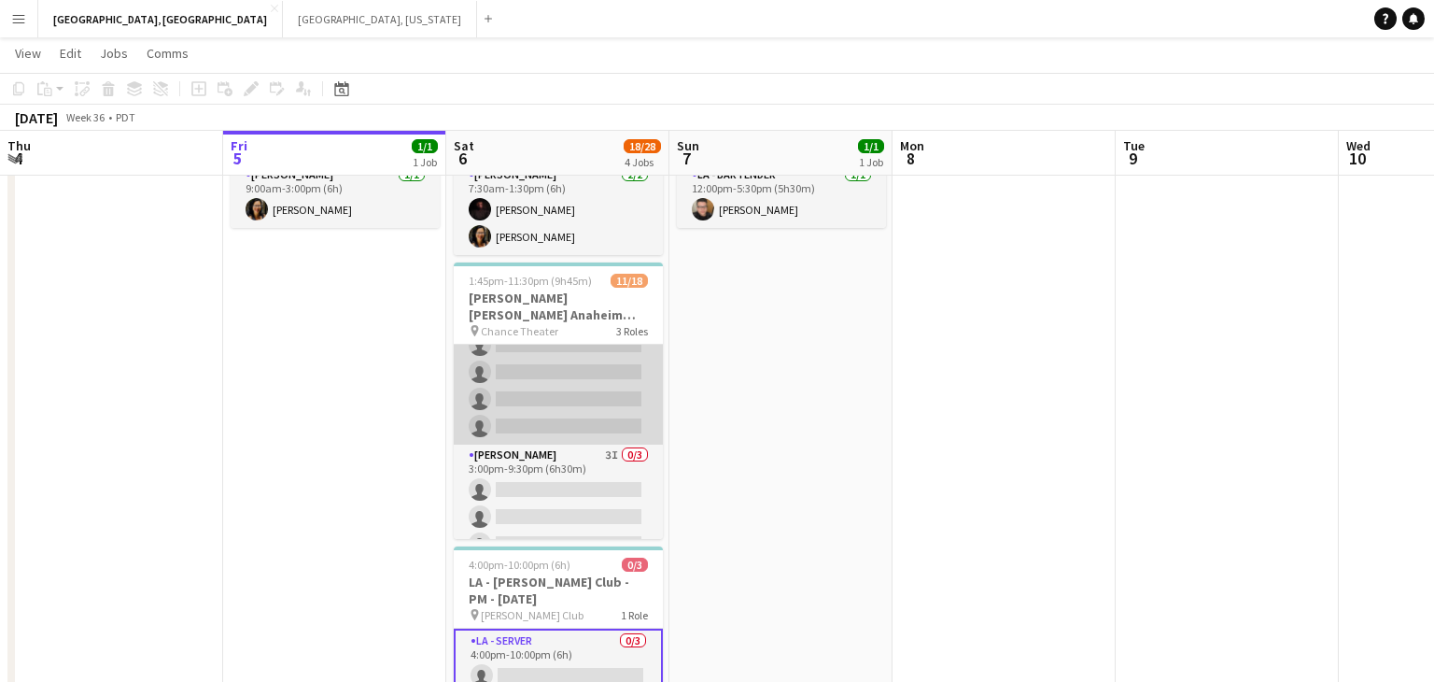
scroll to position [344, 0]
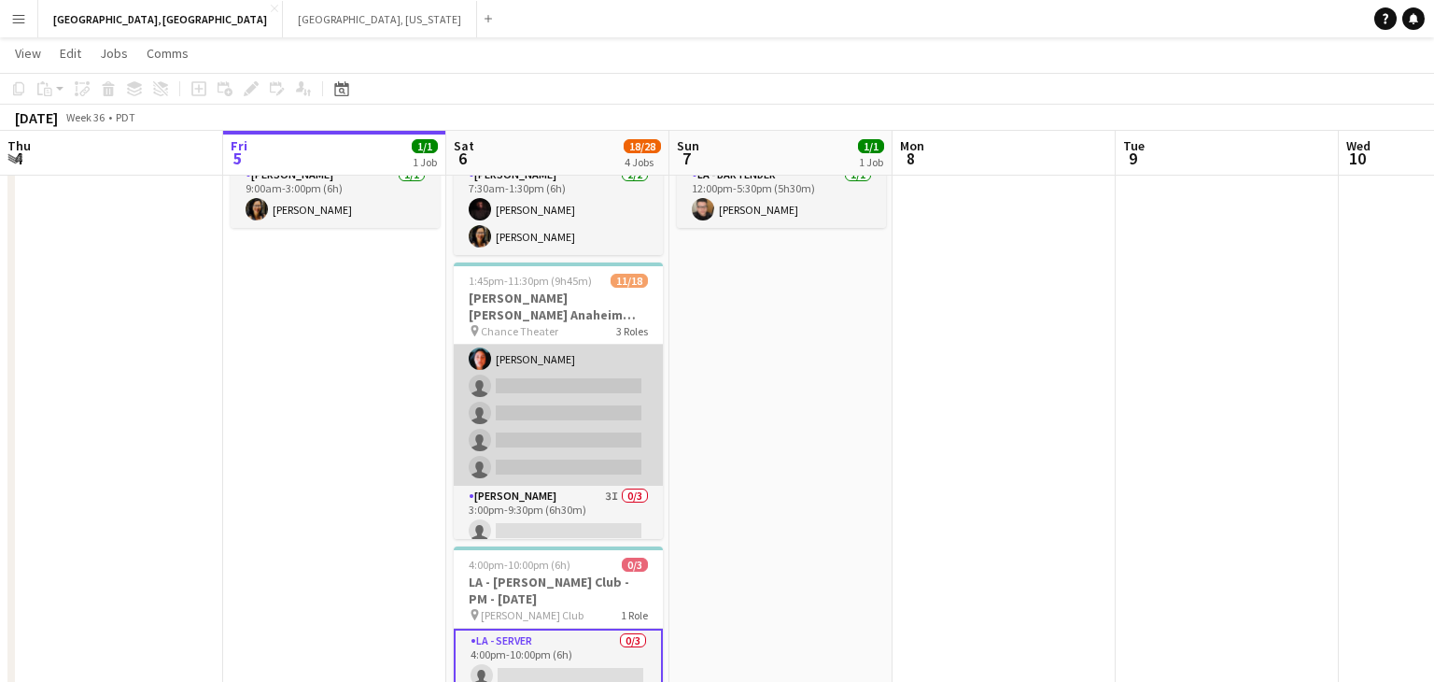
click at [580, 413] on app-card-role "LA - Server 2I 1A [DATE] 1:45pm-11:30pm (9h45m) [PERSON_NAME] [PERSON_NAME] [PE…" at bounding box center [558, 302] width 209 height 367
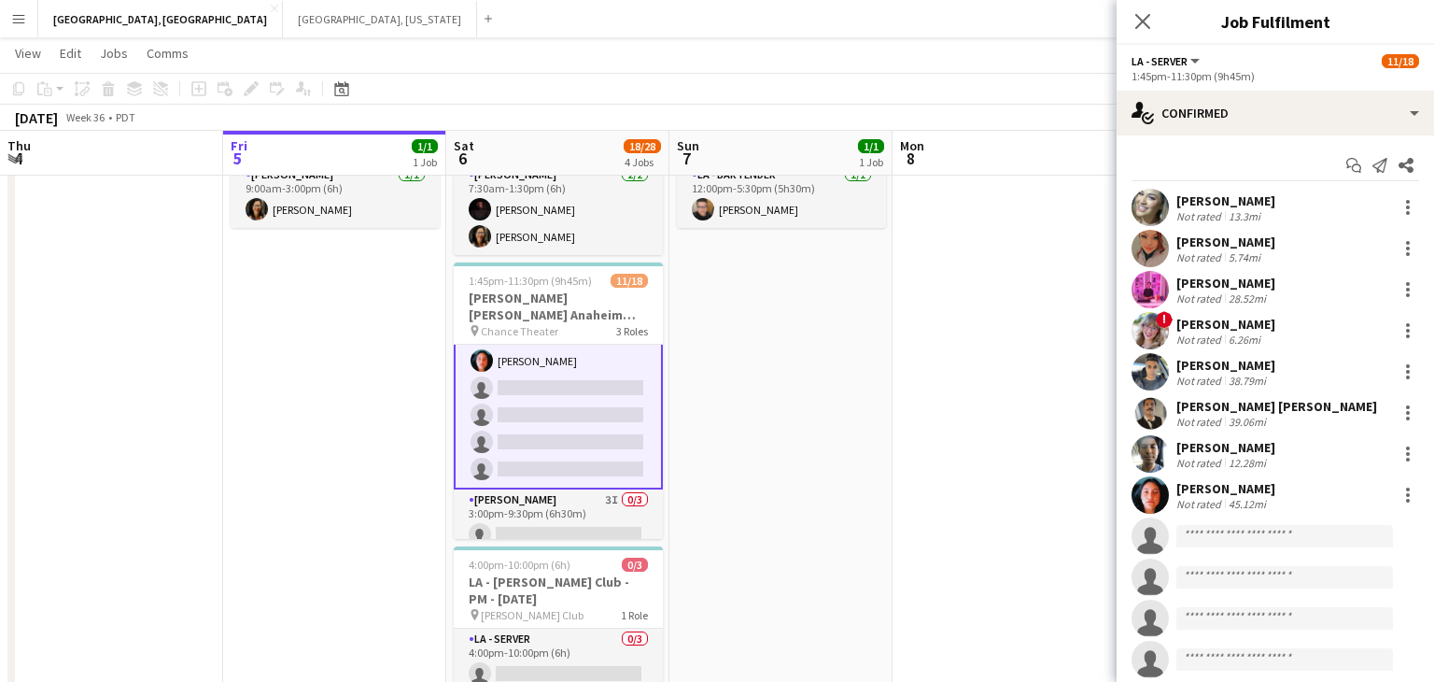
scroll to position [345, 0]
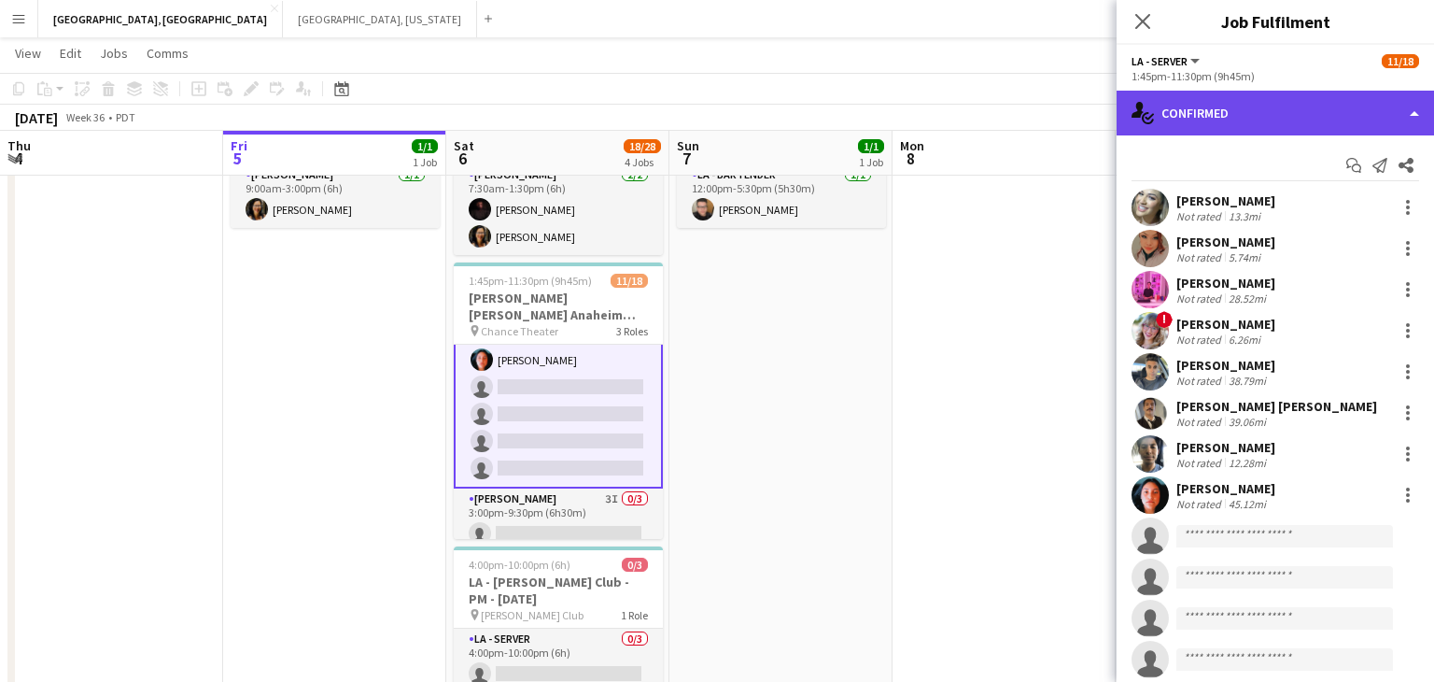
click at [1412, 109] on div "single-neutral-actions-check-2 Confirmed" at bounding box center [1276, 113] width 318 height 45
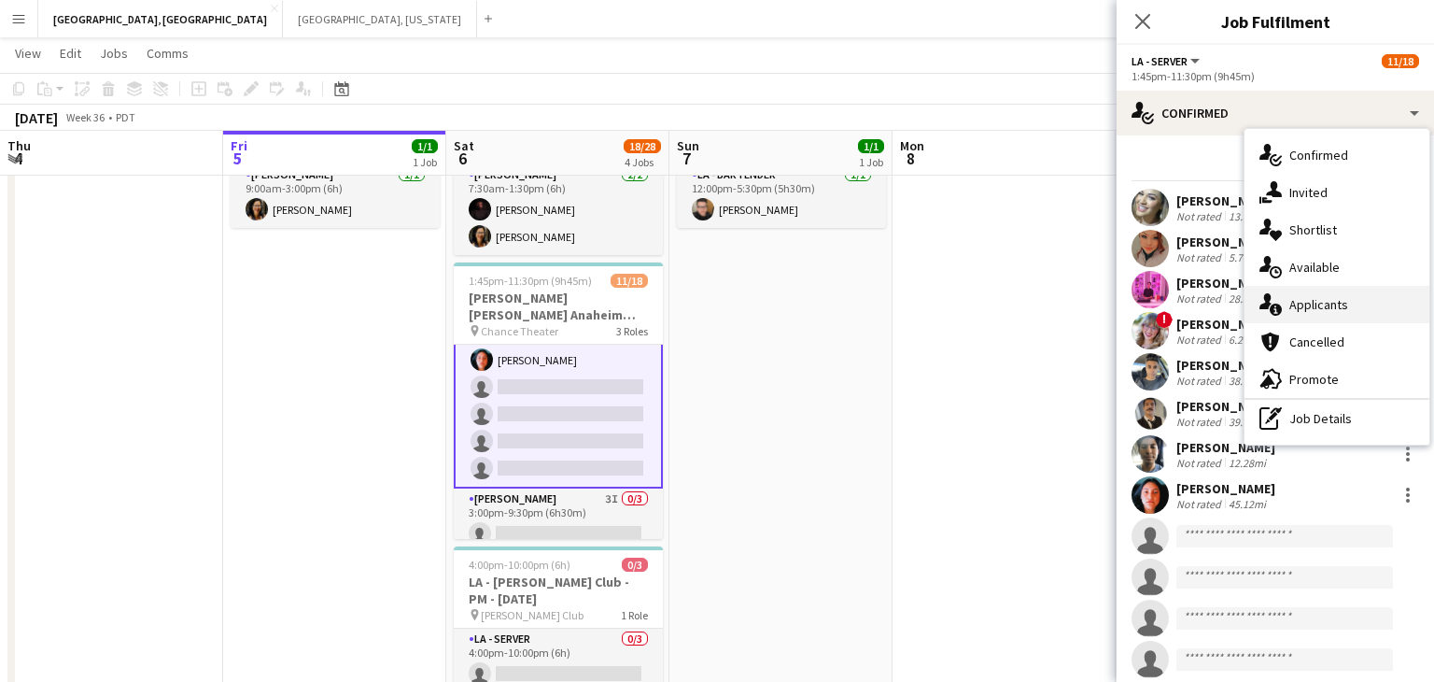
click at [1315, 309] on span "Applicants" at bounding box center [1319, 304] width 59 height 17
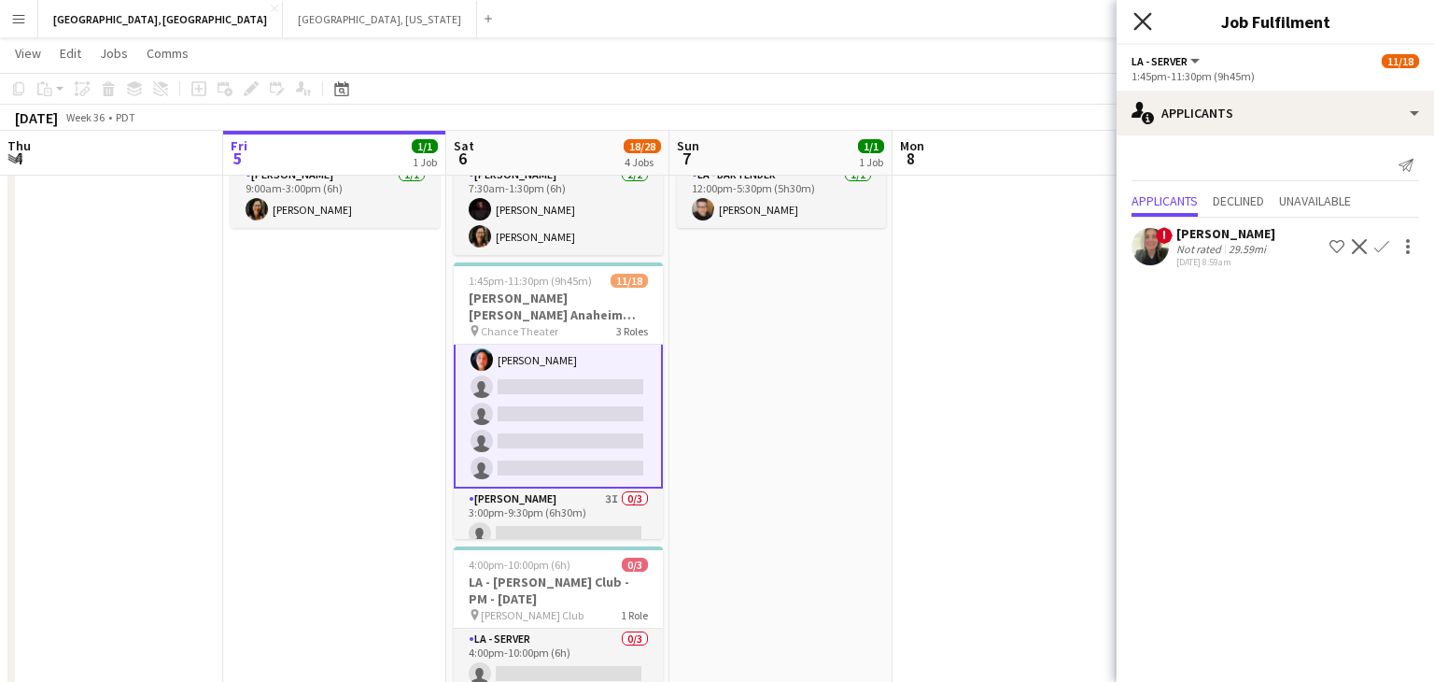
click at [1141, 23] on icon at bounding box center [1143, 21] width 18 height 18
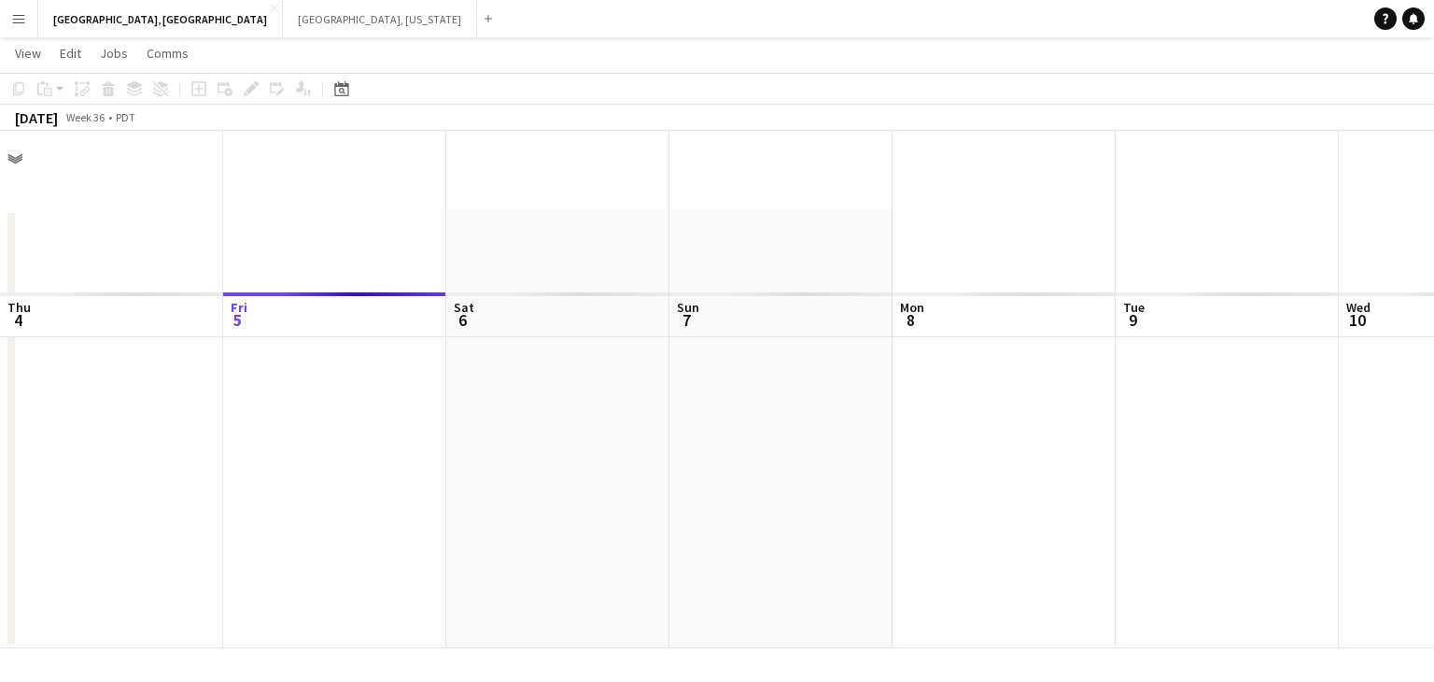
scroll to position [0, 0]
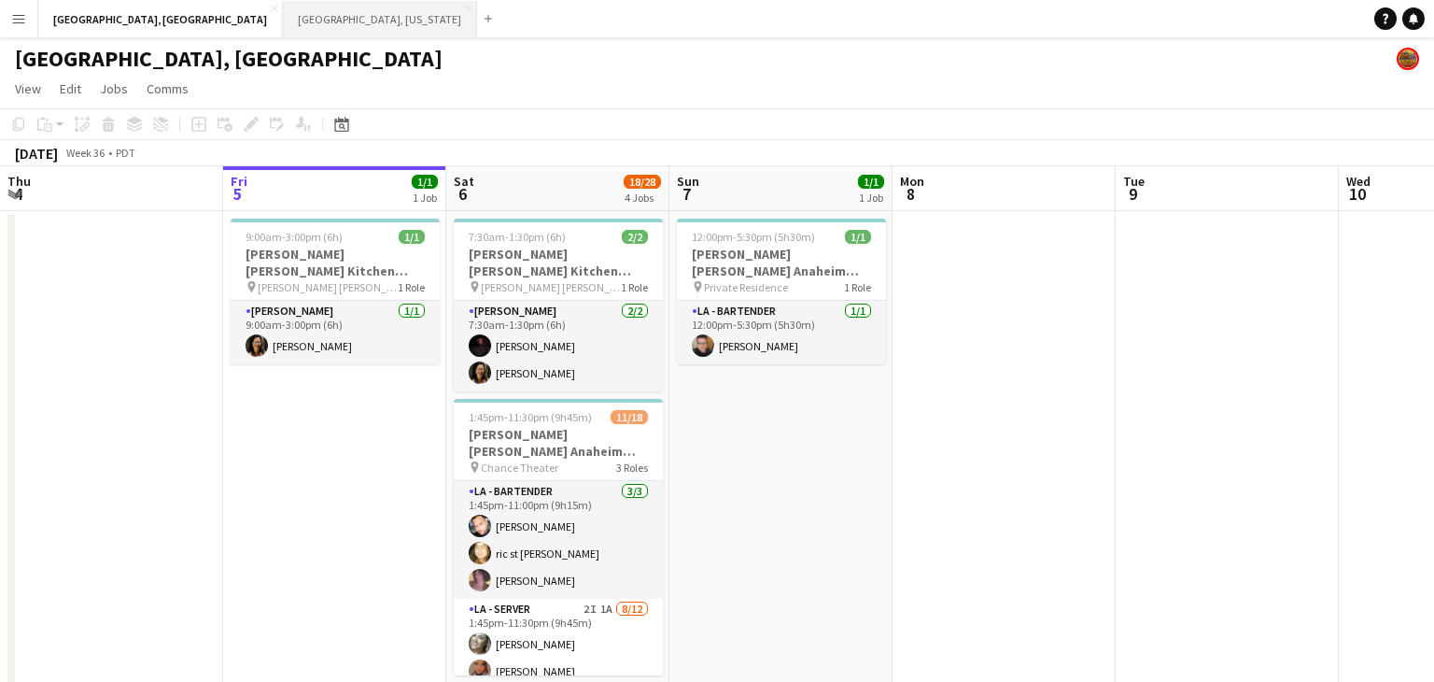
click at [283, 17] on button "[GEOGRAPHIC_DATA], [US_STATE] Close" at bounding box center [380, 19] width 194 height 36
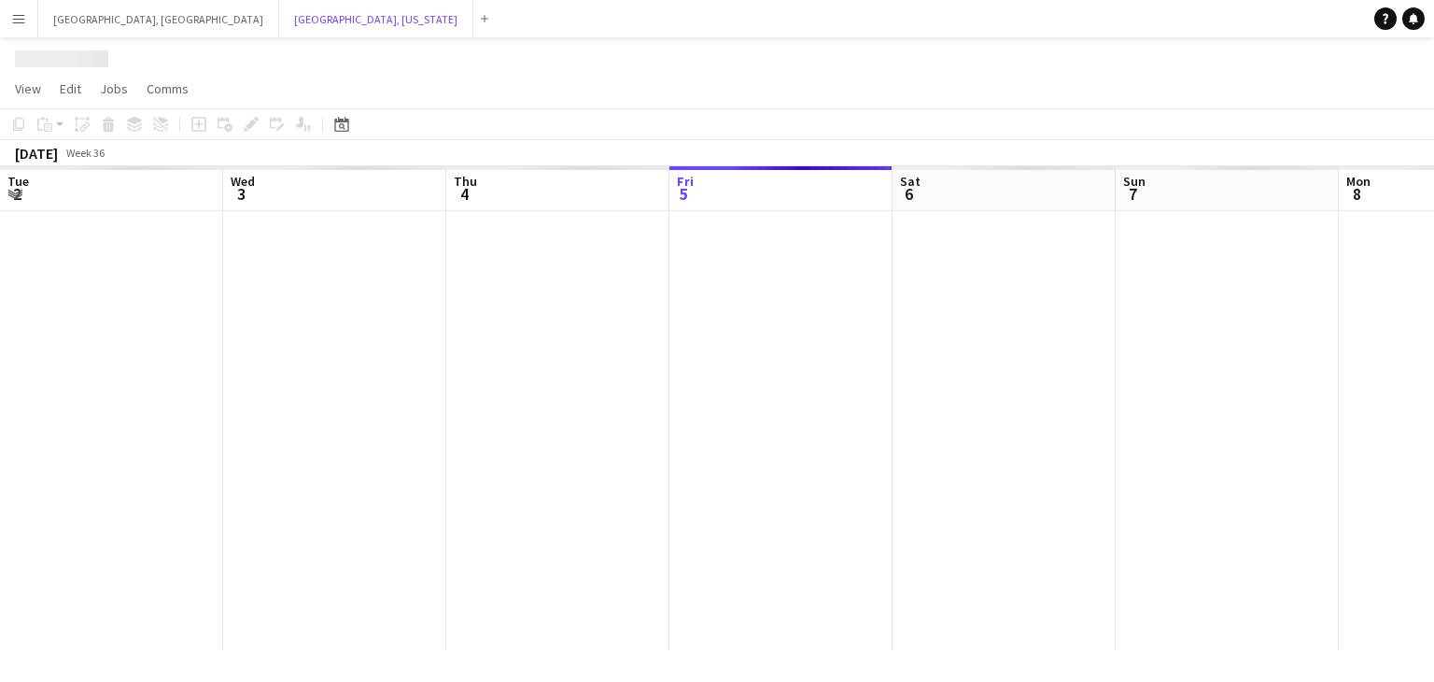
scroll to position [0, 446]
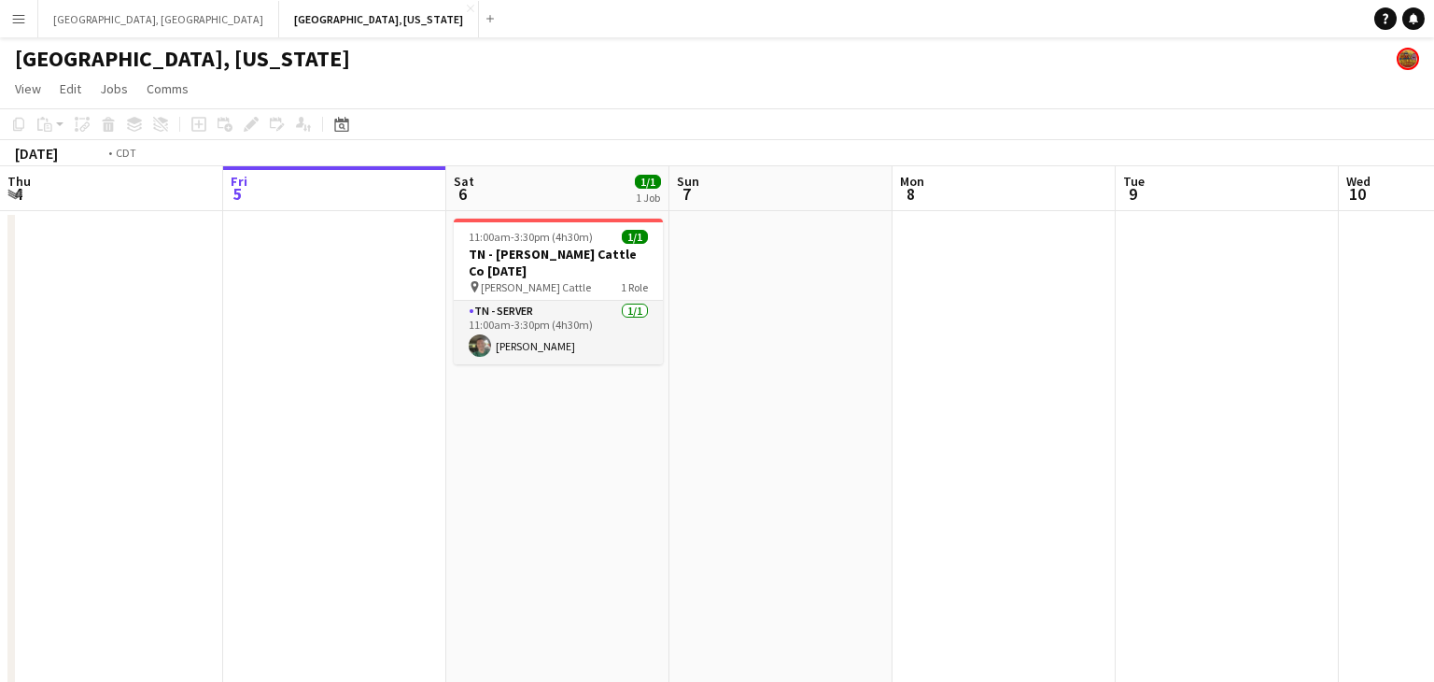
click at [983, 369] on app-calendar-viewport "Tue 2 Wed 3 Thu 4 Fri 5 Sat 6 1/1 1 Job Sun 7 Mon 8 Tue 9 Wed 10 Thu 11 Fri 12 …" at bounding box center [717, 453] width 1434 height 575
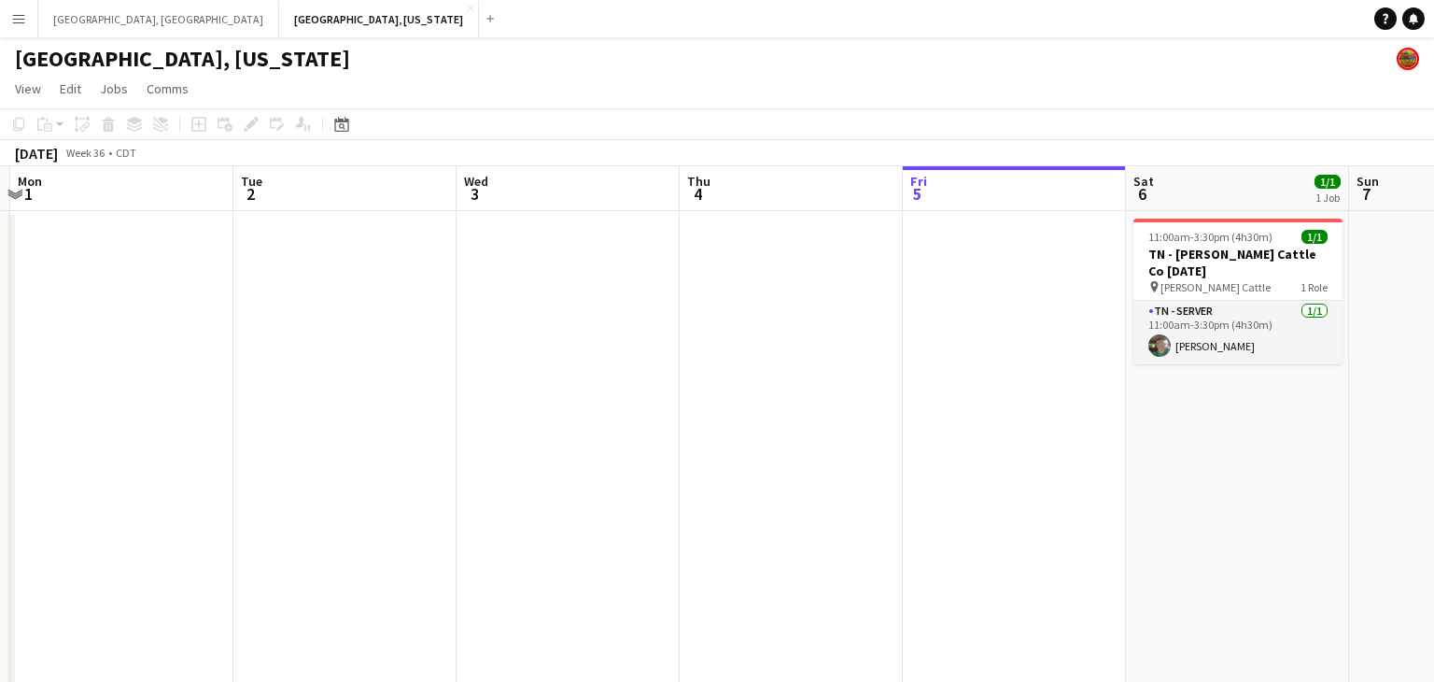
drag, startPoint x: 449, startPoint y: 426, endPoint x: 1017, endPoint y: 359, distance: 571.8
click at [1017, 359] on app-calendar-viewport "Sat 30 1/1 1 Job Sun 31 Mon 1 Tue 2 Wed 3 Thu 4 Fri 5 Sat 6 1/1 1 Job Sun 7 Mon…" at bounding box center [717, 453] width 1434 height 575
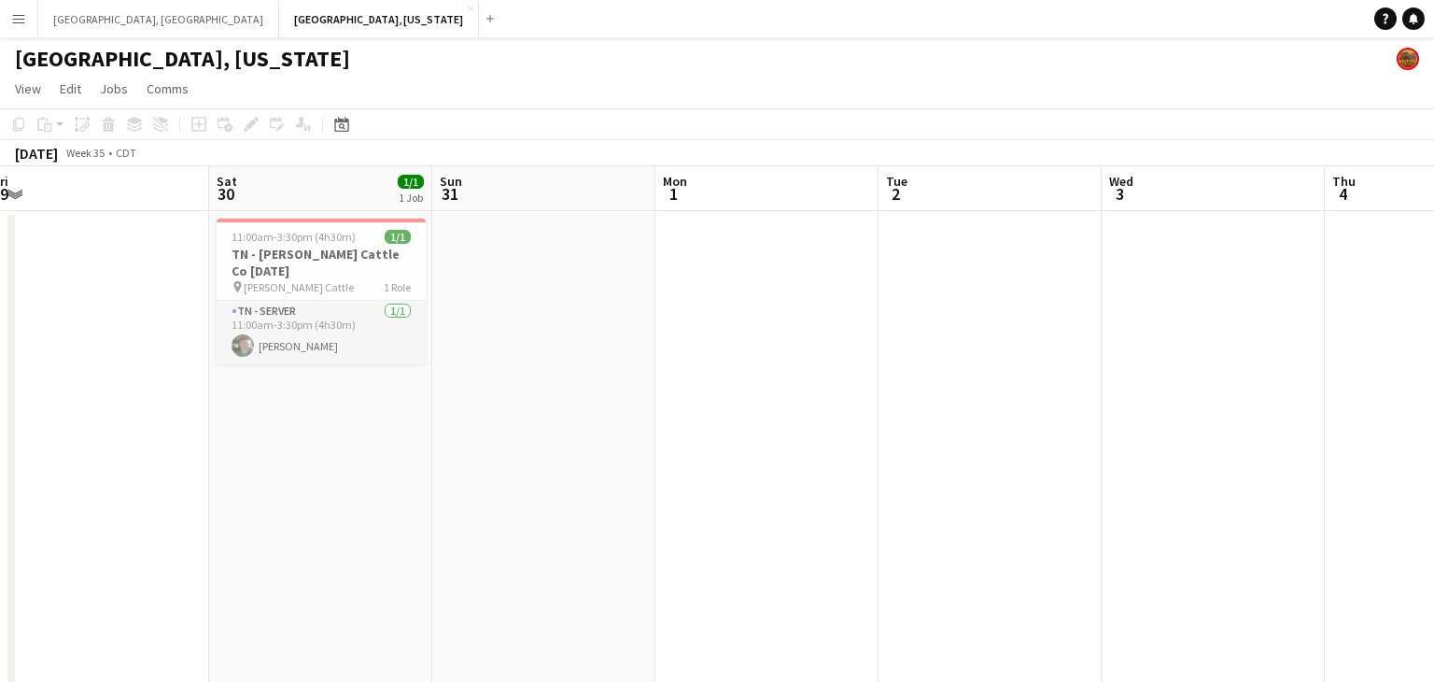
click at [12, 23] on app-icon "Menu" at bounding box center [18, 18] width 15 height 15
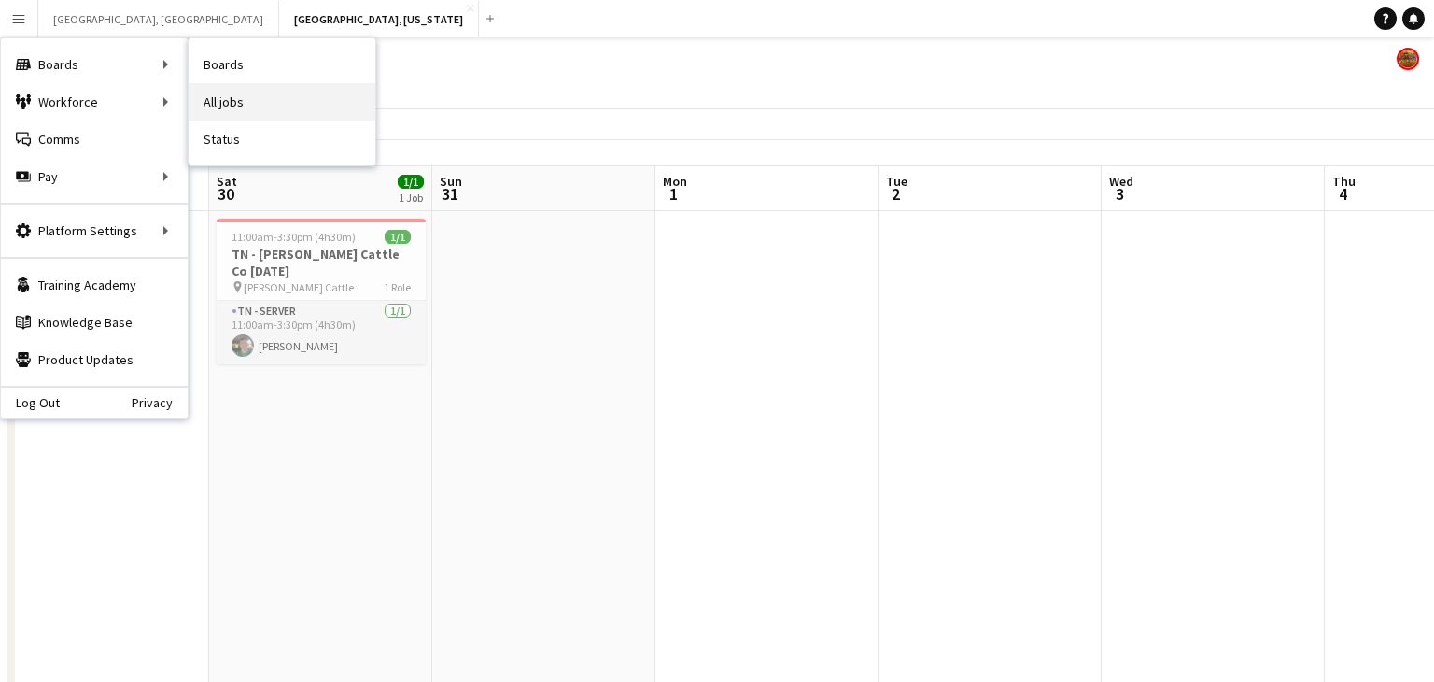
click at [219, 103] on link "All jobs" at bounding box center [282, 101] width 187 height 37
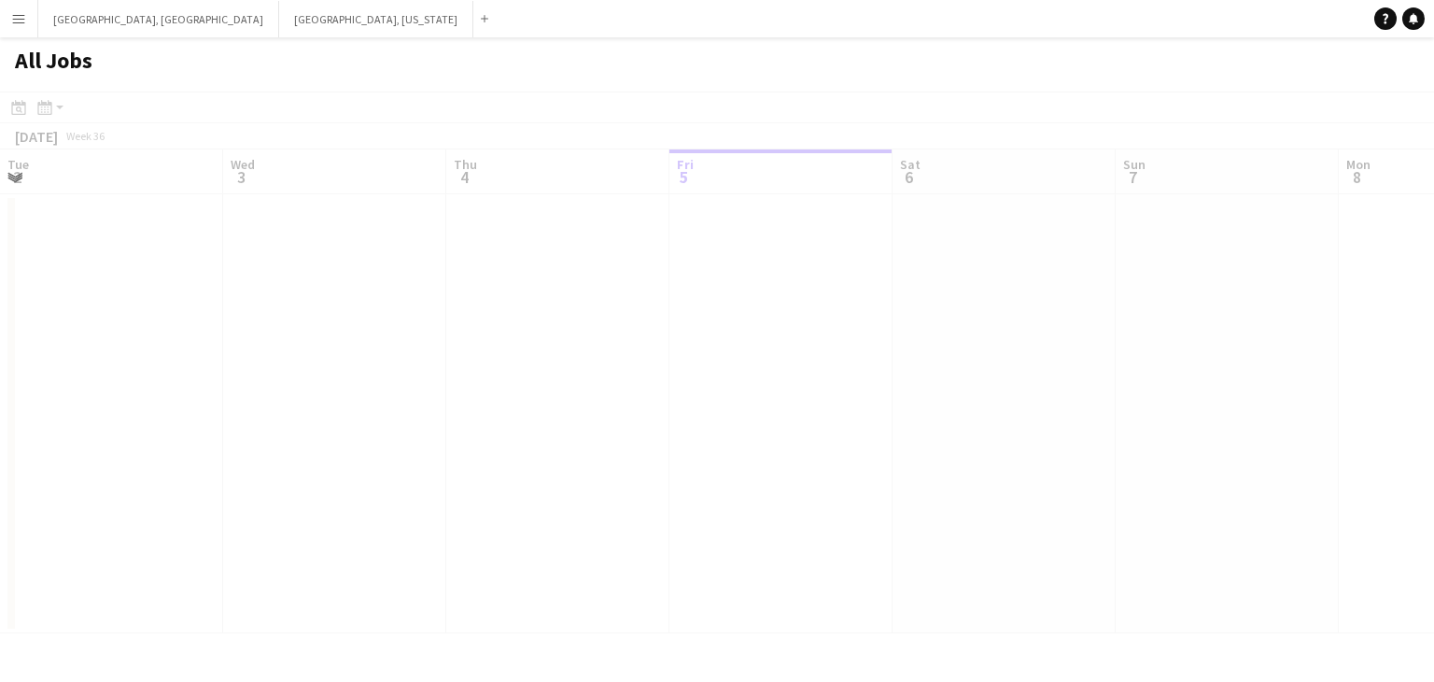
scroll to position [0, 446]
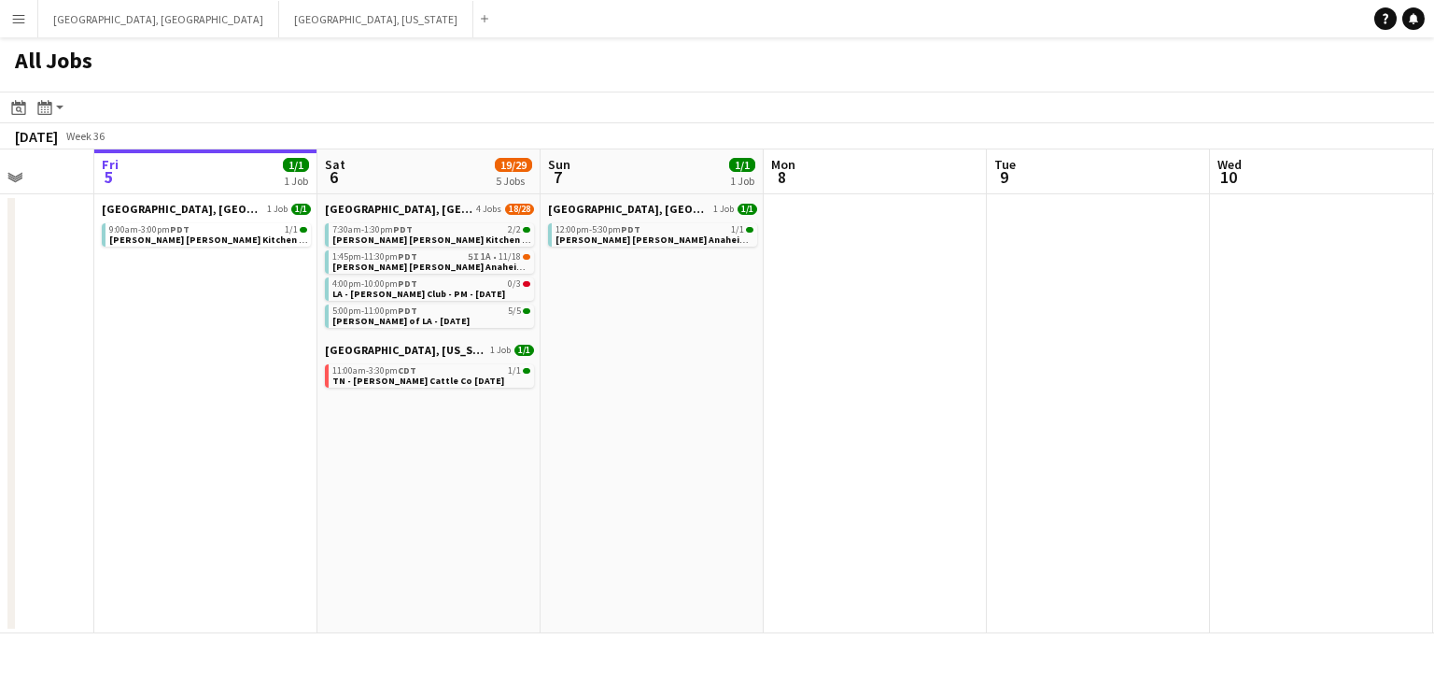
drag, startPoint x: 940, startPoint y: 465, endPoint x: 484, endPoint y: 523, distance: 459.4
click at [479, 523] on app-calendar-viewport "Tue 2 Wed 3 Thu 4 Fri 5 1/1 1 Job Sat 6 19/29 5 Jobs Sun 7 1/1 1 Job Mon 8 Tue …" at bounding box center [717, 391] width 1434 height 484
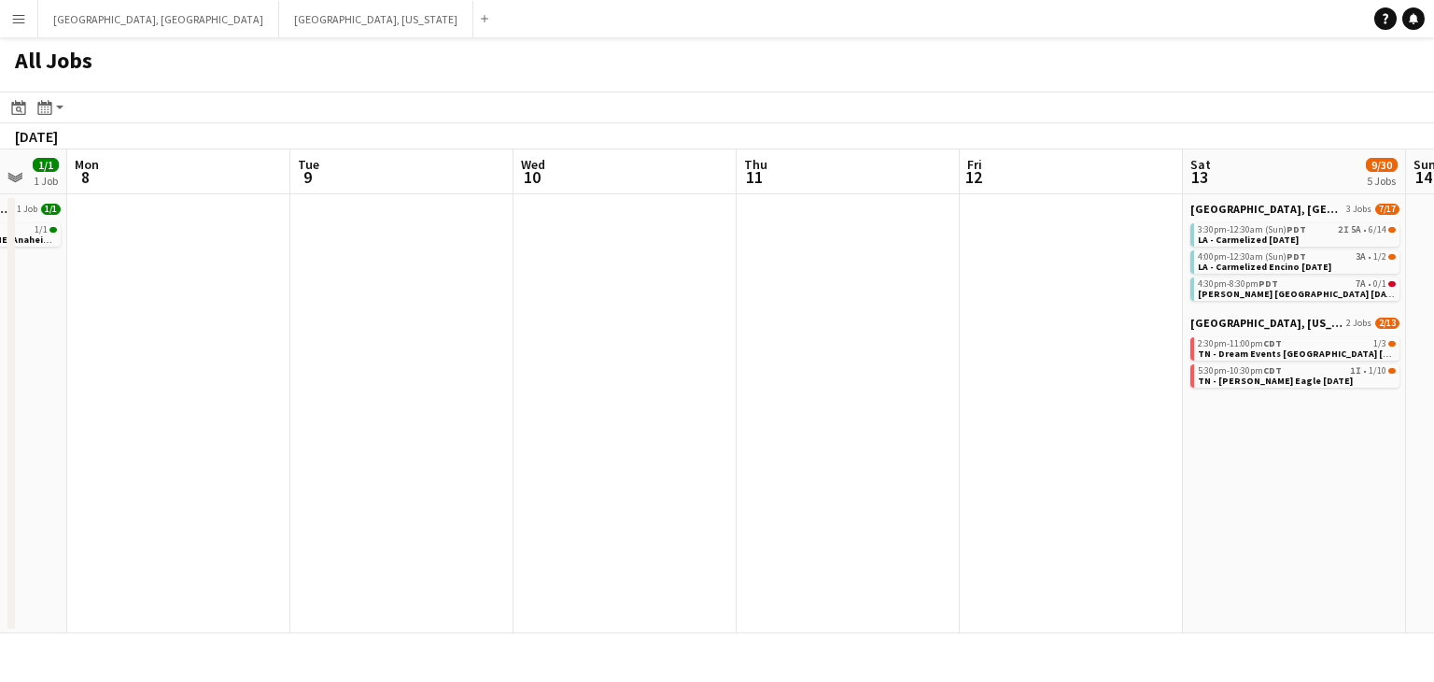
click at [514, 523] on app-all-jobs "All Jobs Date picker [DATE] [DATE] [DATE] M [DATE] T [DATE] W [DATE] T [DATE] F…" at bounding box center [717, 335] width 1434 height 596
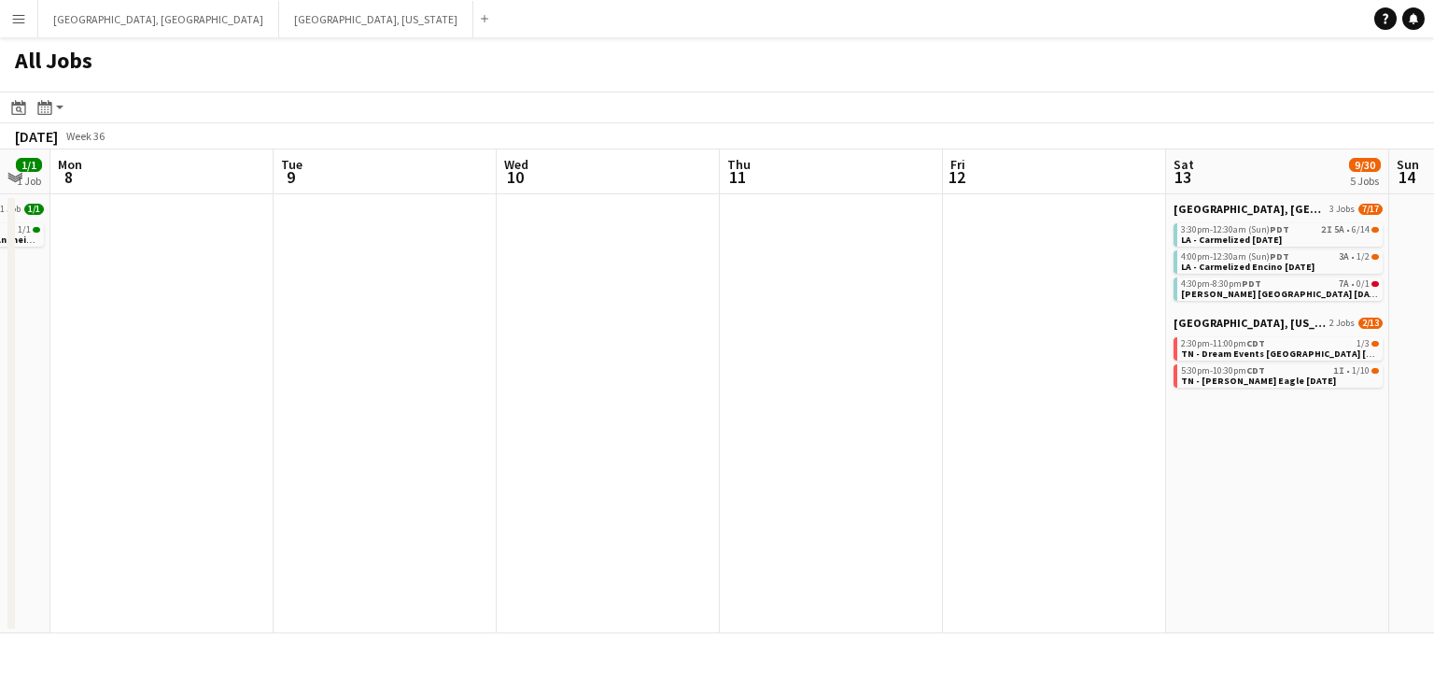
drag, startPoint x: 532, startPoint y: 370, endPoint x: 666, endPoint y: 348, distance: 135.3
click at [666, 348] on app-calendar-viewport "Sat 6 19/29 5 Jobs Sun 7 1/1 1 Job Mon 8 Tue 9 Wed 10 Thu 11 Fri 12 Sat 13 9/30…" at bounding box center [717, 391] width 1434 height 484
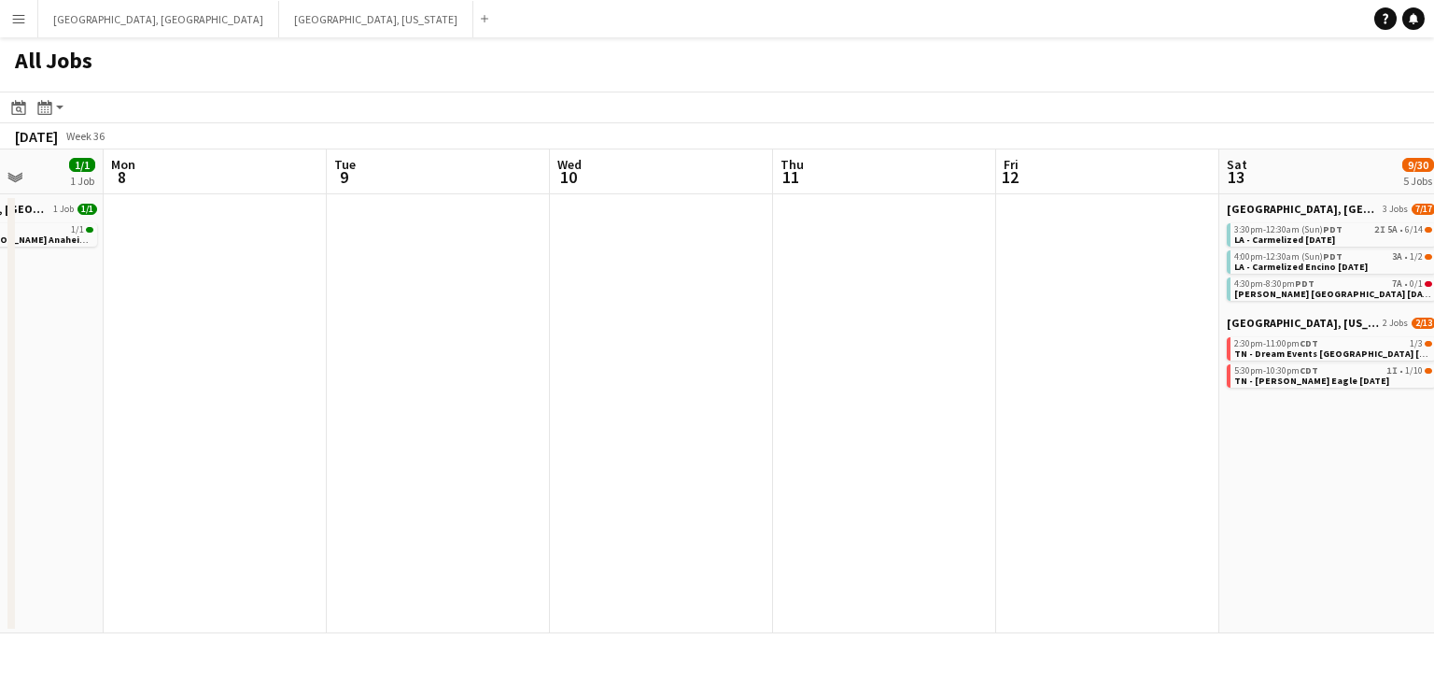
drag, startPoint x: 492, startPoint y: 360, endPoint x: 827, endPoint y: 339, distance: 335.0
click at [827, 339] on app-calendar-viewport "Sat 6 19/29 5 Jobs Sun 7 1/1 1 Job Mon 8 Tue 9 Wed 10 Thu 11 Fri 12 Sat 13 9/30…" at bounding box center [717, 391] width 1434 height 484
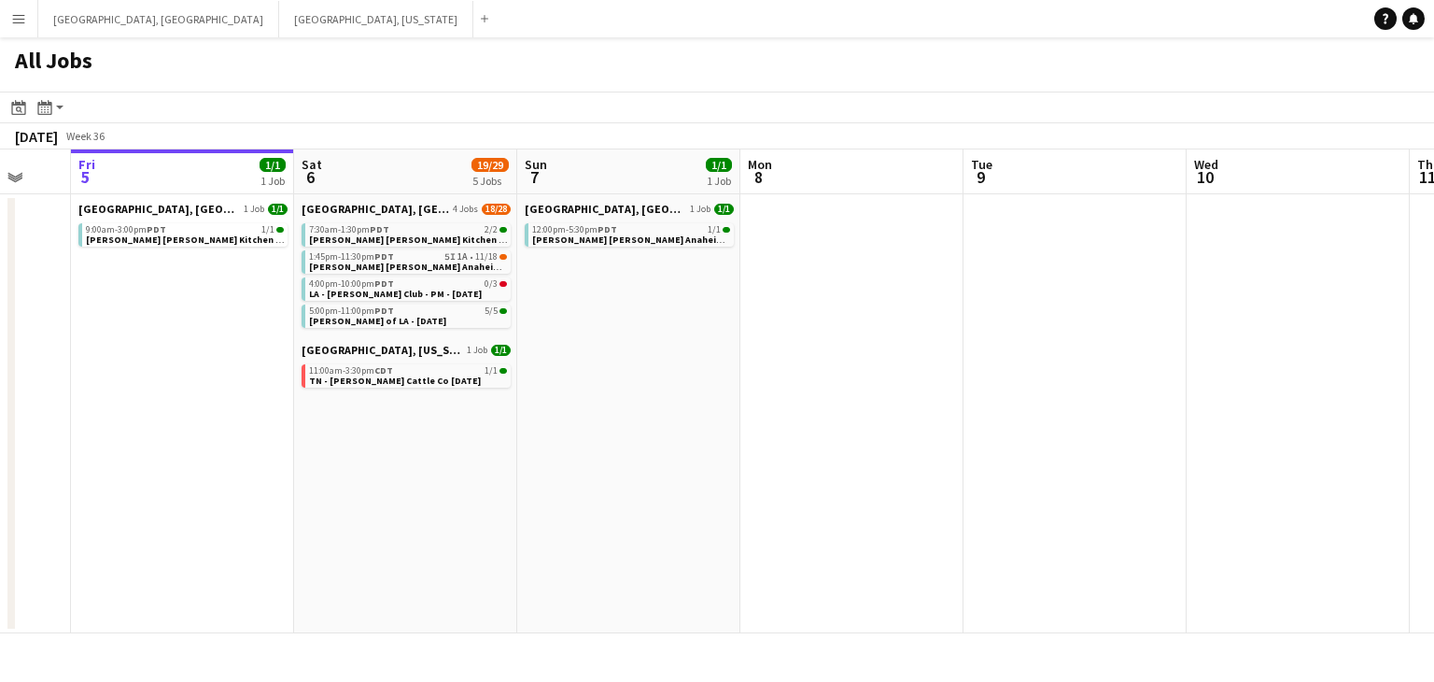
drag, startPoint x: 956, startPoint y: 332, endPoint x: 1007, endPoint y: 324, distance: 51.0
click at [1007, 325] on app-calendar-viewport "Wed 3 Thu 4 Fri 5 1/1 1 Job Sat 6 19/29 5 Jobs Sun 7 1/1 1 Job Mon 8 Tue 9 Wed …" at bounding box center [717, 391] width 1434 height 484
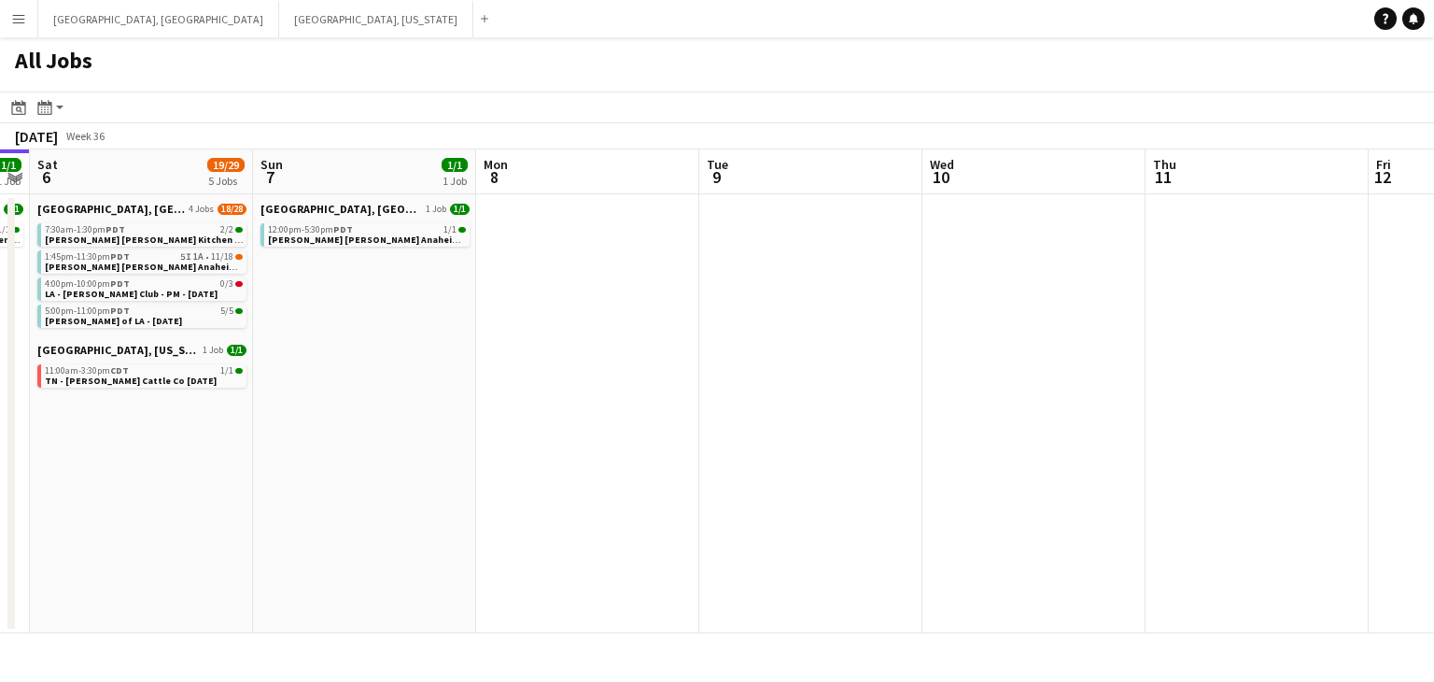
drag, startPoint x: 727, startPoint y: 347, endPoint x: 397, endPoint y: 376, distance: 330.9
click at [397, 376] on app-calendar-viewport "Tue 2 Wed 3 Thu 4 Fri 5 1/1 1 Job Sat 6 19/29 5 Jobs Sun 7 1/1 1 Job Mon 8 Tue …" at bounding box center [717, 391] width 1434 height 484
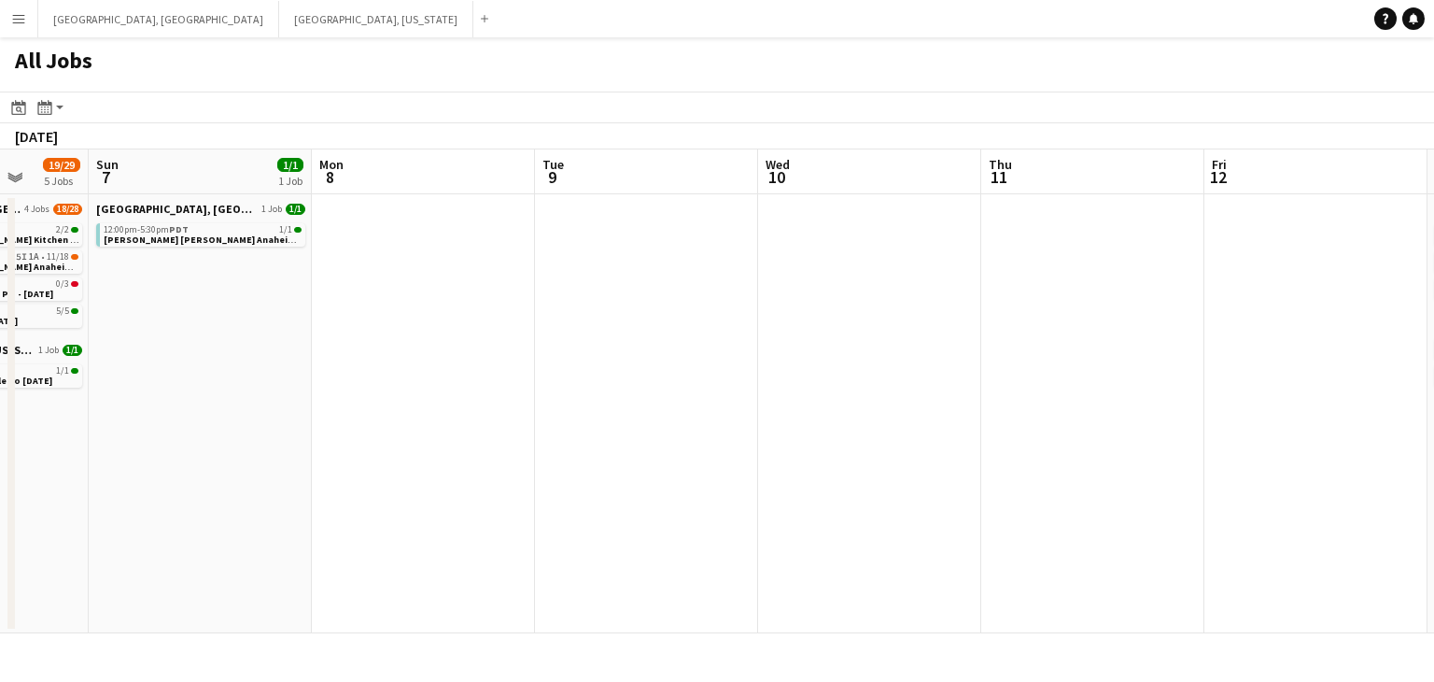
drag, startPoint x: 968, startPoint y: 333, endPoint x: 740, endPoint y: 353, distance: 228.7
click at [699, 360] on app-calendar-viewport "Thu 4 Fri 5 1/1 1 Job Sat 6 19/29 5 Jobs Sun 7 1/1 1 Job Mon 8 Tue 9 Wed 10 Thu…" at bounding box center [717, 391] width 1434 height 484
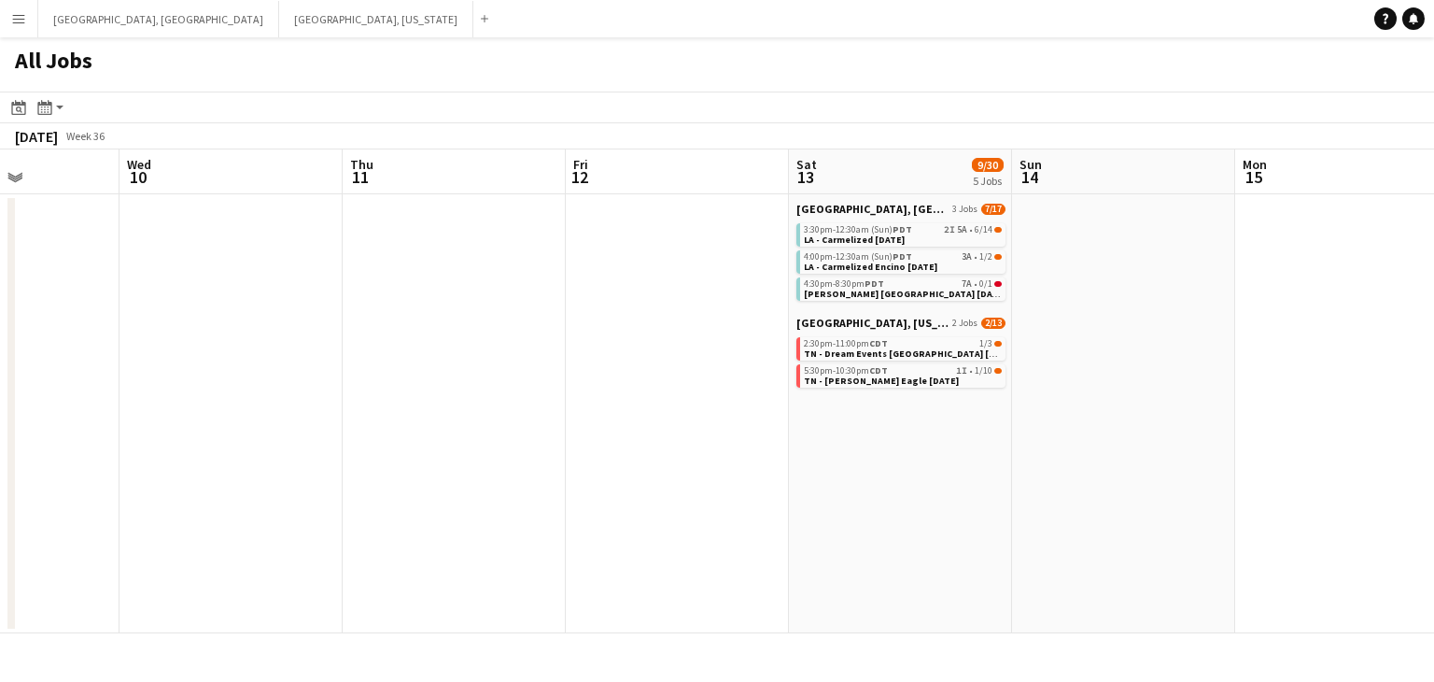
drag, startPoint x: 753, startPoint y: 355, endPoint x: 598, endPoint y: 370, distance: 155.7
click at [607, 367] on app-calendar-viewport "Sat 6 19/29 5 Jobs Sun 7 1/1 1 Job Mon 8 Tue 9 Wed 10 Thu 11 Fri 12 Sat 13 9/30…" at bounding box center [717, 391] width 1434 height 484
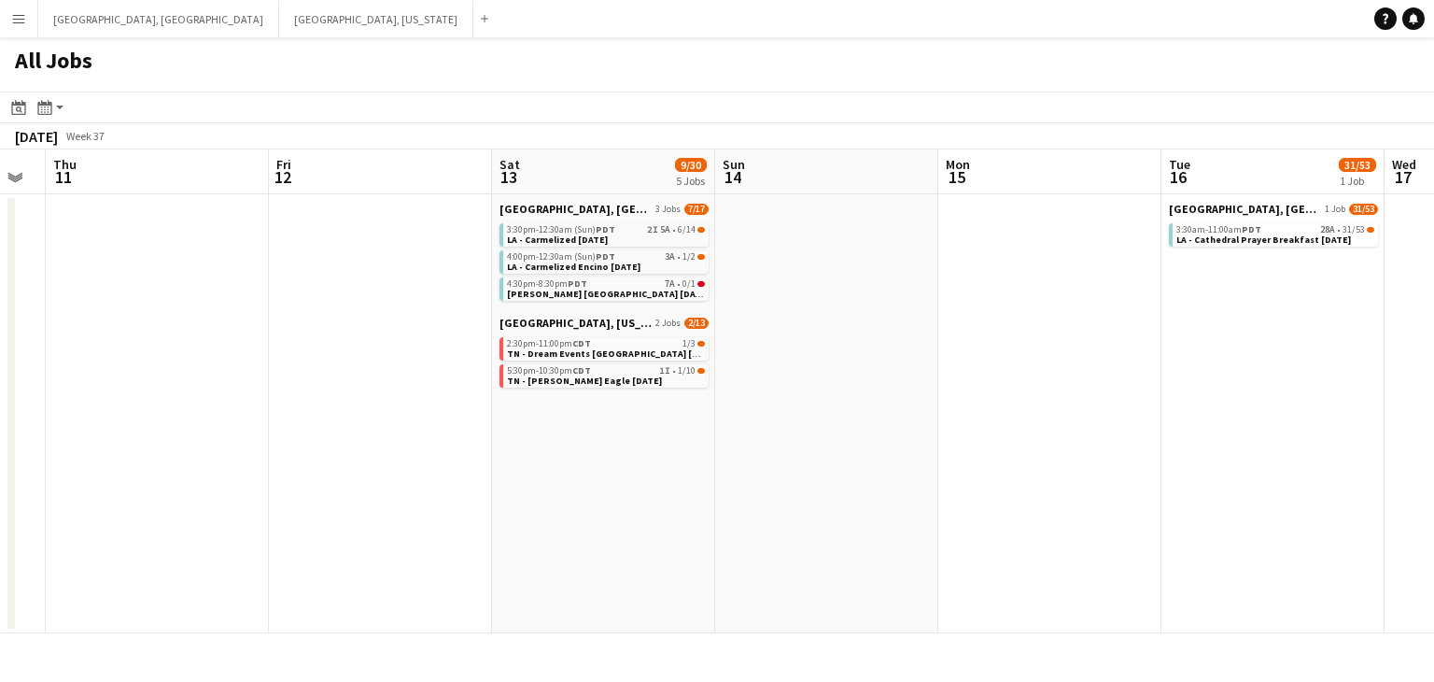
drag, startPoint x: 964, startPoint y: 354, endPoint x: 779, endPoint y: 401, distance: 190.7
click at [779, 401] on app-calendar-viewport "Sun 7 1/1 1 Job Mon 8 Tue 9 Wed 10 Thu 11 Fri 12 Sat 13 9/30 5 Jobs Sun 14 Mon …" at bounding box center [717, 391] width 1434 height 484
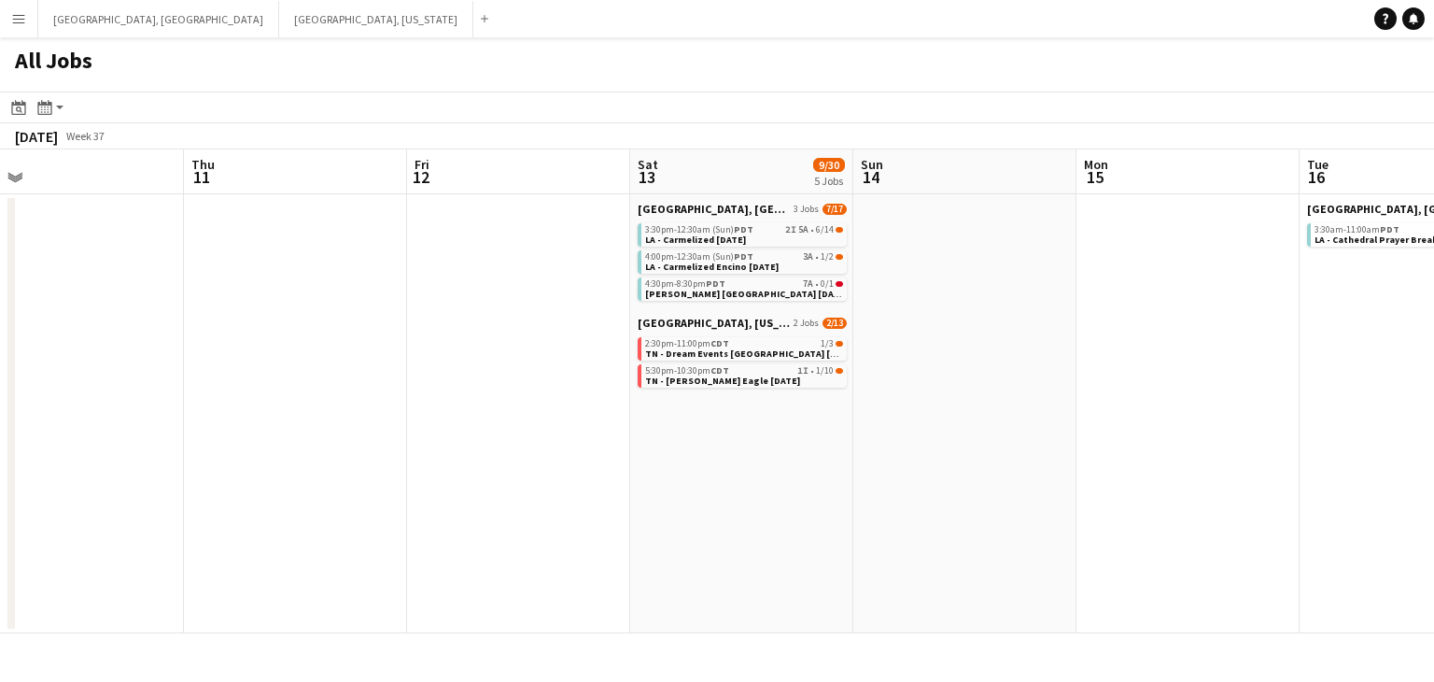
click at [666, 413] on app-all-jobs "All Jobs Date picker [DATE] [DATE] [DATE] M [DATE] T [DATE] W [DATE] T [DATE] F…" at bounding box center [717, 335] width 1434 height 596
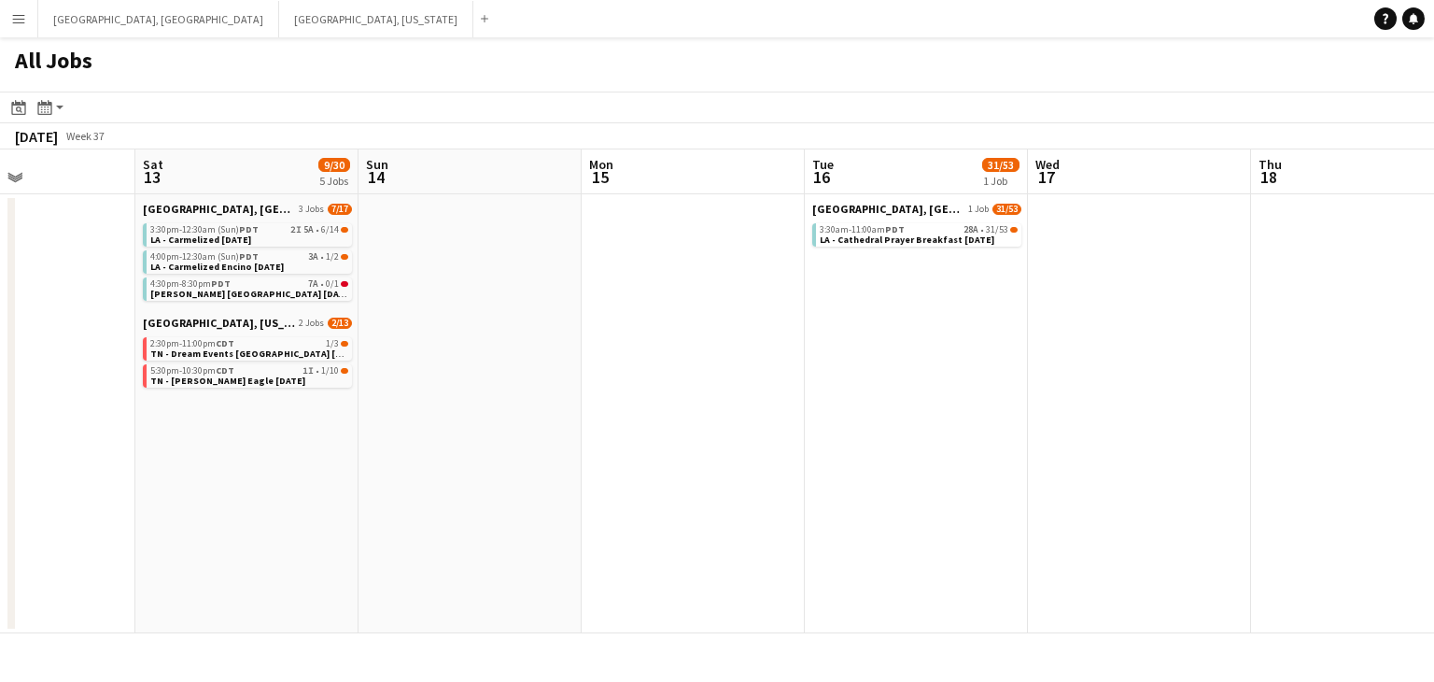
drag, startPoint x: 627, startPoint y: 431, endPoint x: 722, endPoint y: 428, distance: 95.3
click at [722, 428] on app-calendar-viewport "Wed 10 Thu 11 Fri 12 Sat 13 9/30 5 Jobs Sun 14 Mon 15 Tue 16 31/53 1 Job Wed 17…" at bounding box center [717, 391] width 1434 height 484
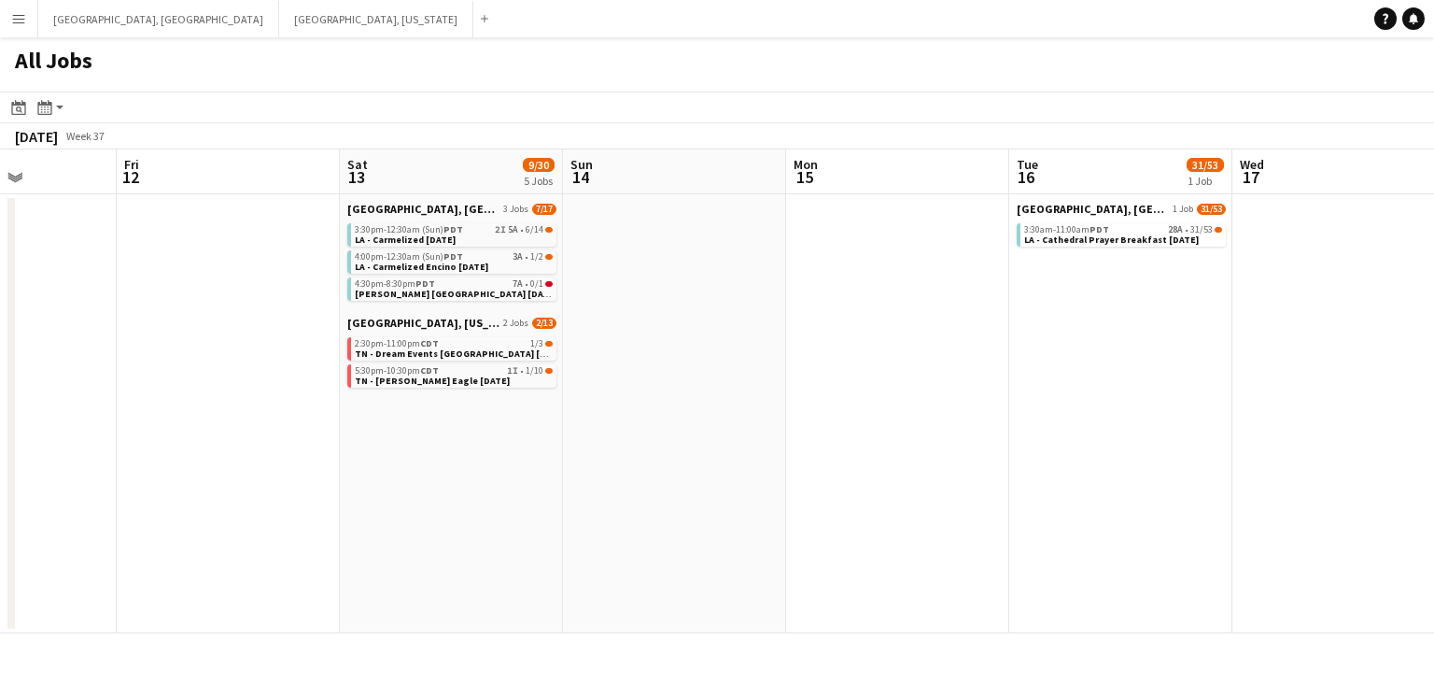
drag, startPoint x: 604, startPoint y: 457, endPoint x: 827, endPoint y: 422, distance: 225.9
click at [827, 422] on app-calendar-viewport "Tue 9 Wed 10 Thu 11 Fri 12 Sat 13 9/30 5 Jobs Sun 14 Mon 15 Tue 16 31/53 1 Job …" at bounding box center [717, 391] width 1434 height 484
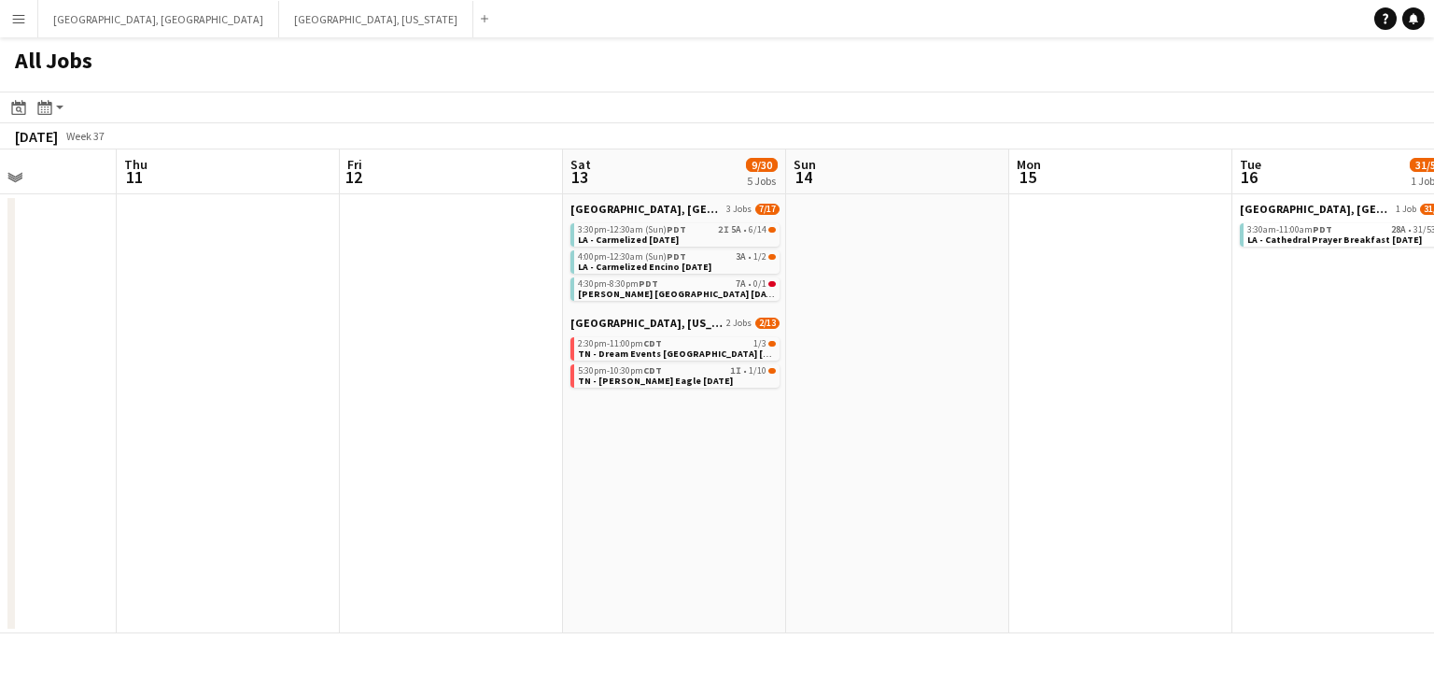
scroll to position [0, 534]
